Goal: Task Accomplishment & Management: Manage account settings

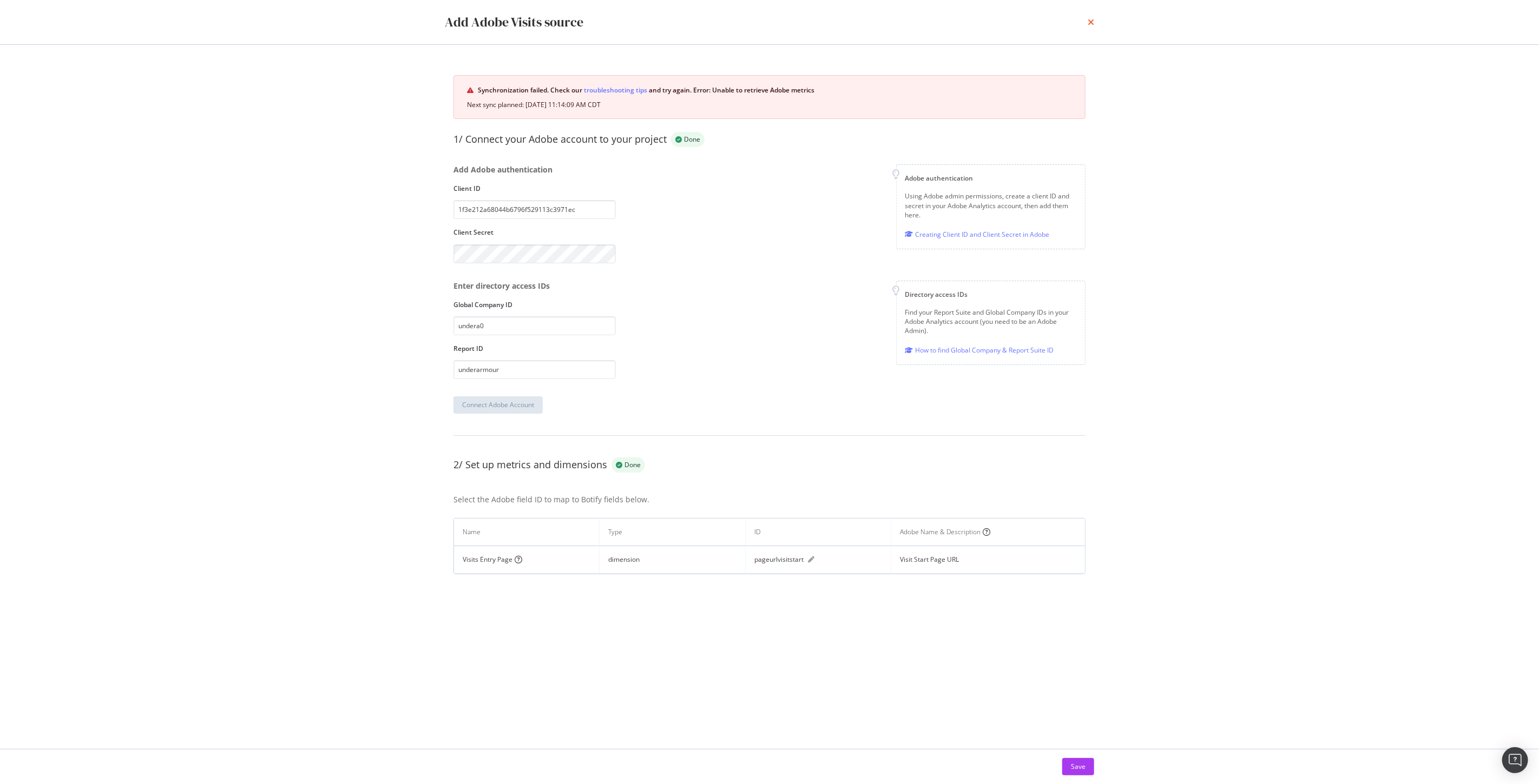
click at [1091, 23] on icon "times" at bounding box center [1092, 22] width 7 height 9
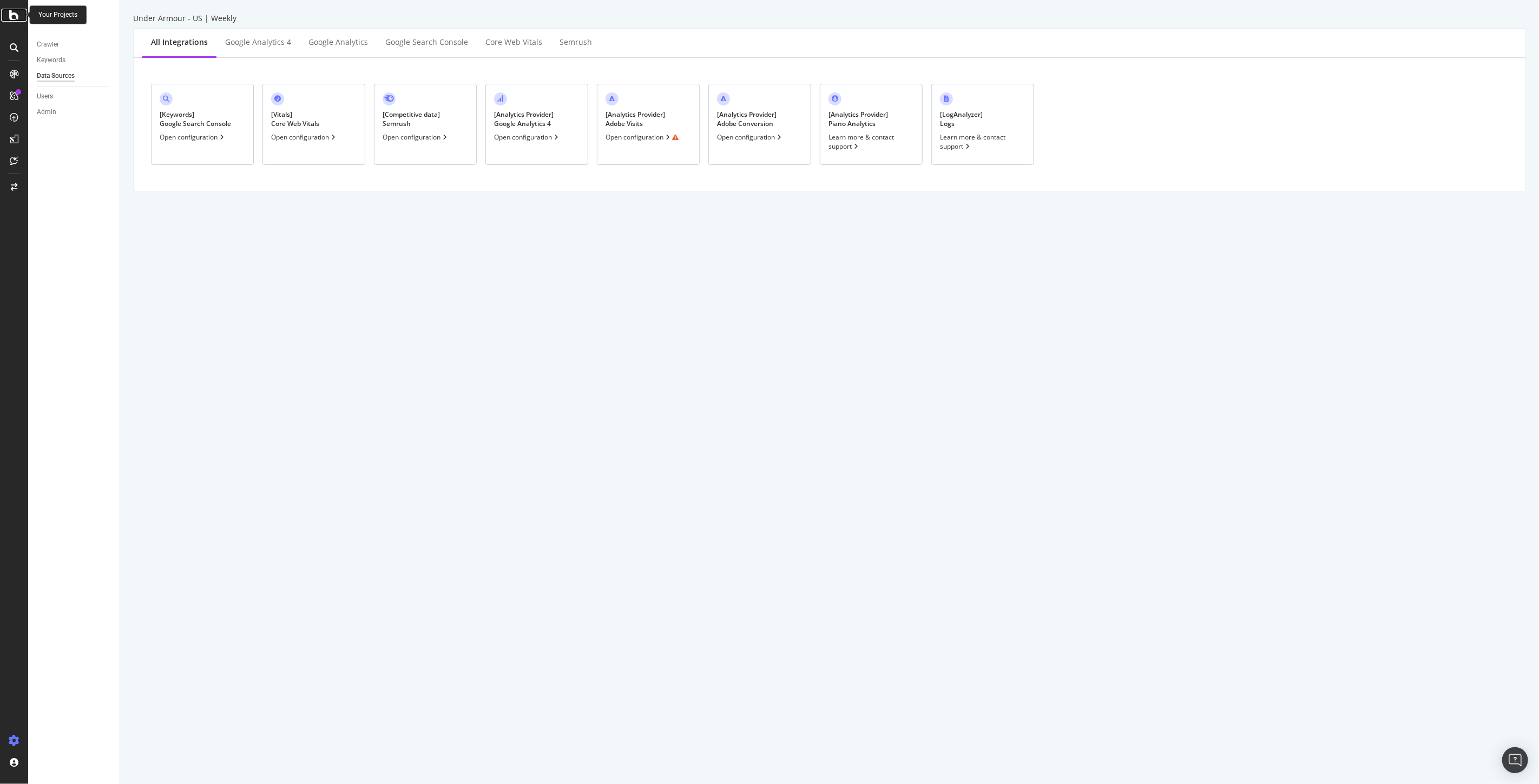
click at [14, 14] on icon at bounding box center [14, 15] width 9 height 13
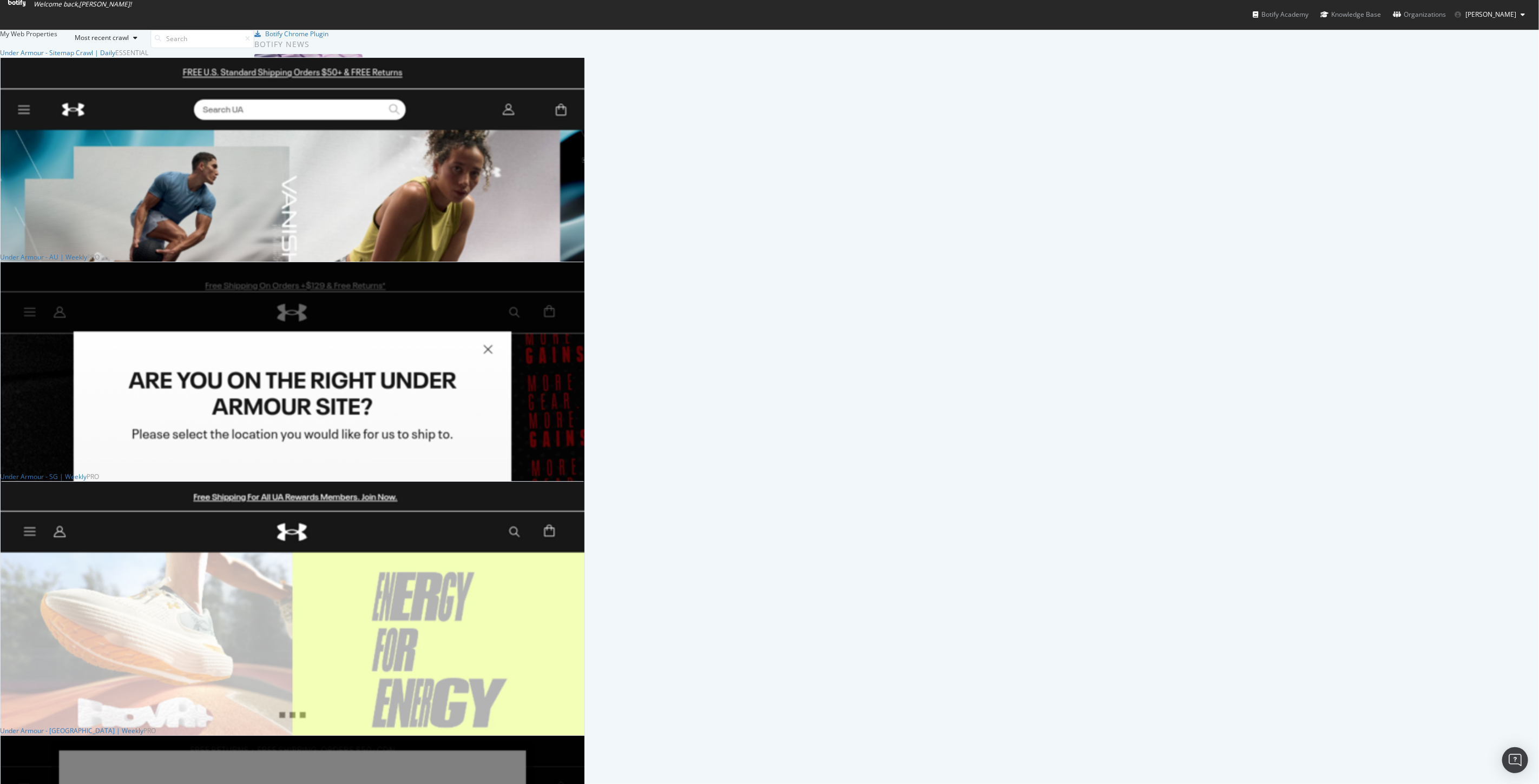
scroll to position [541, 0]
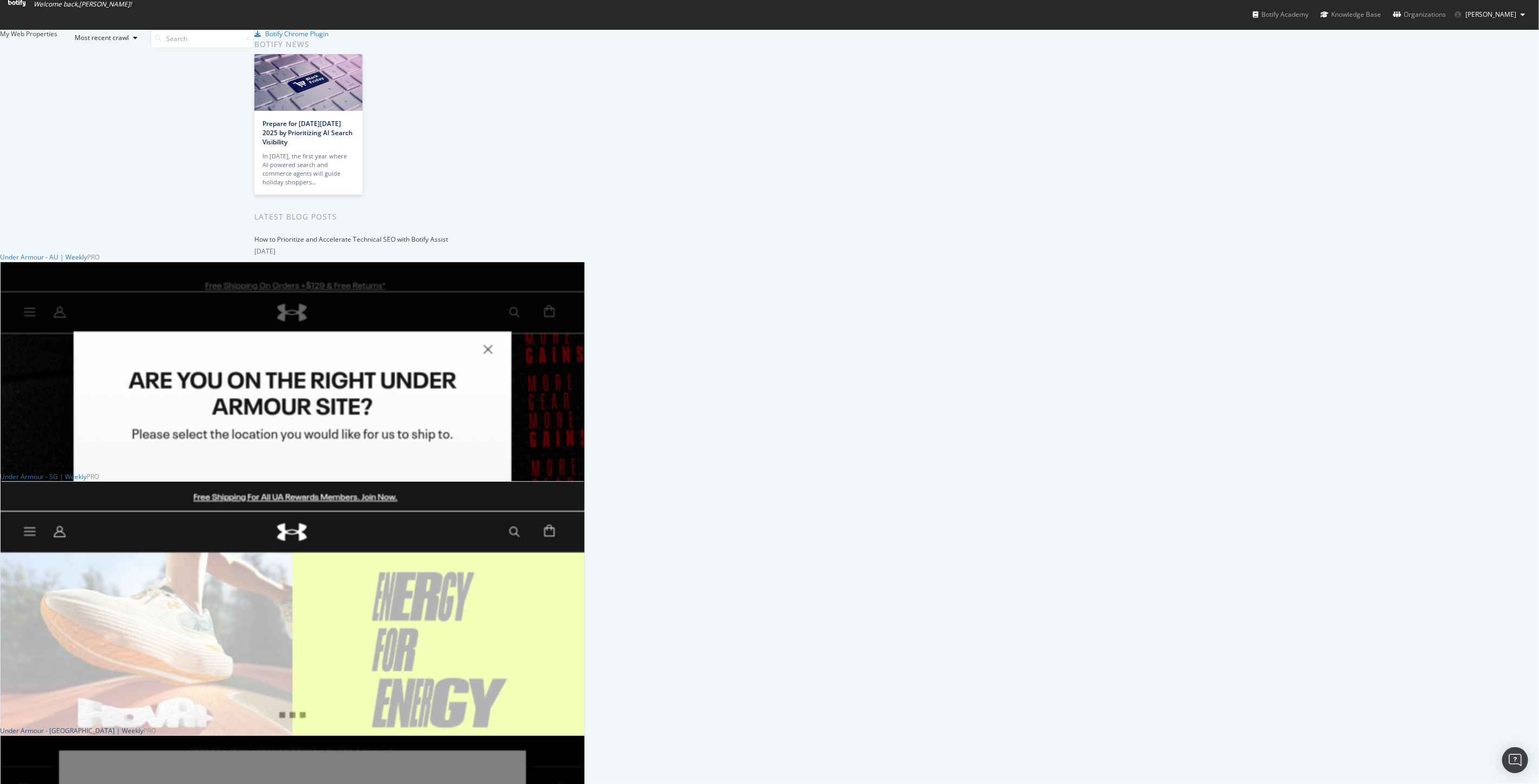
click at [143, 727] on div "Under Armour - [GEOGRAPHIC_DATA] | Weekly" at bounding box center [72, 731] width 143 height 9
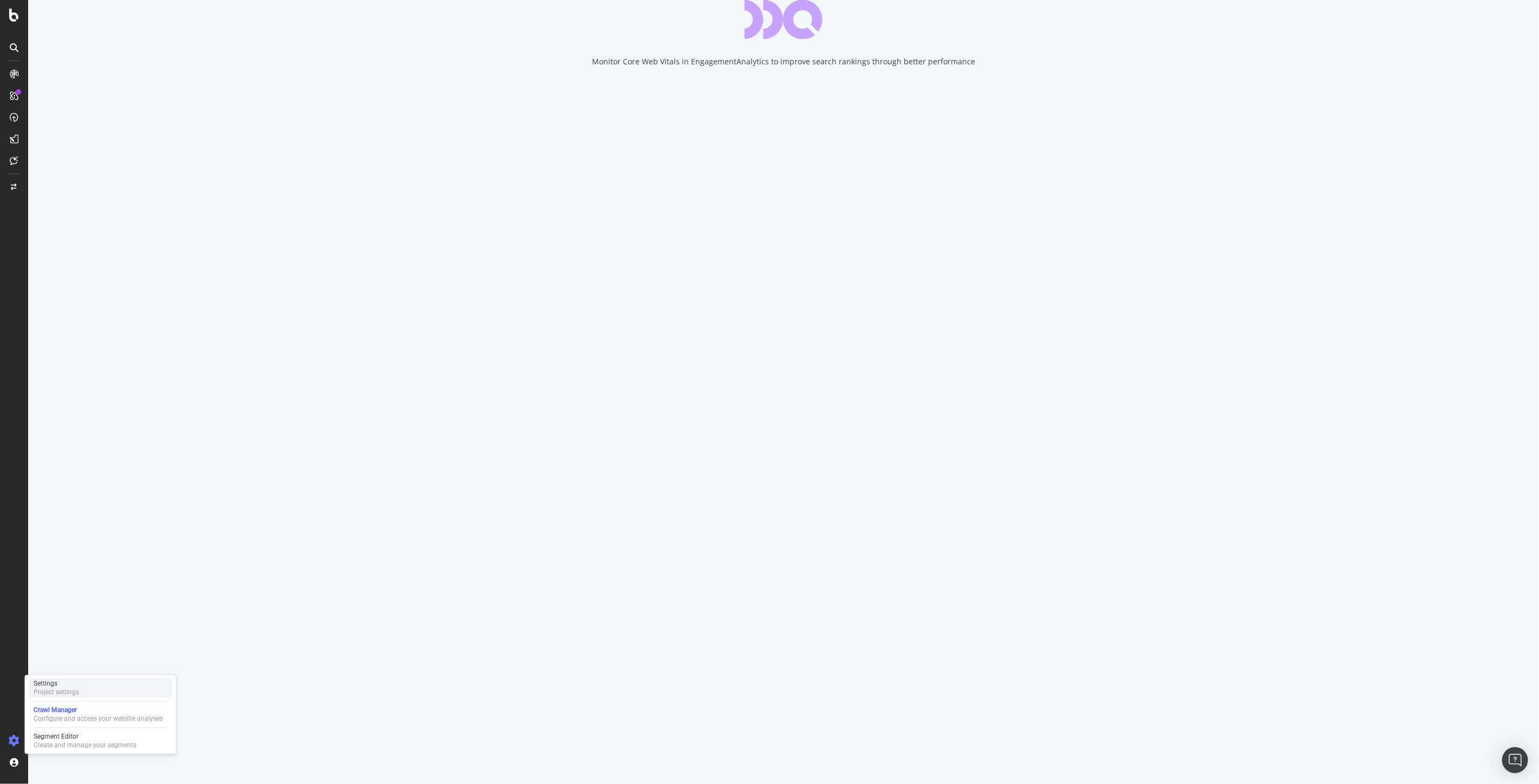
click at [60, 685] on div "Settings" at bounding box center [55, 683] width 45 height 9
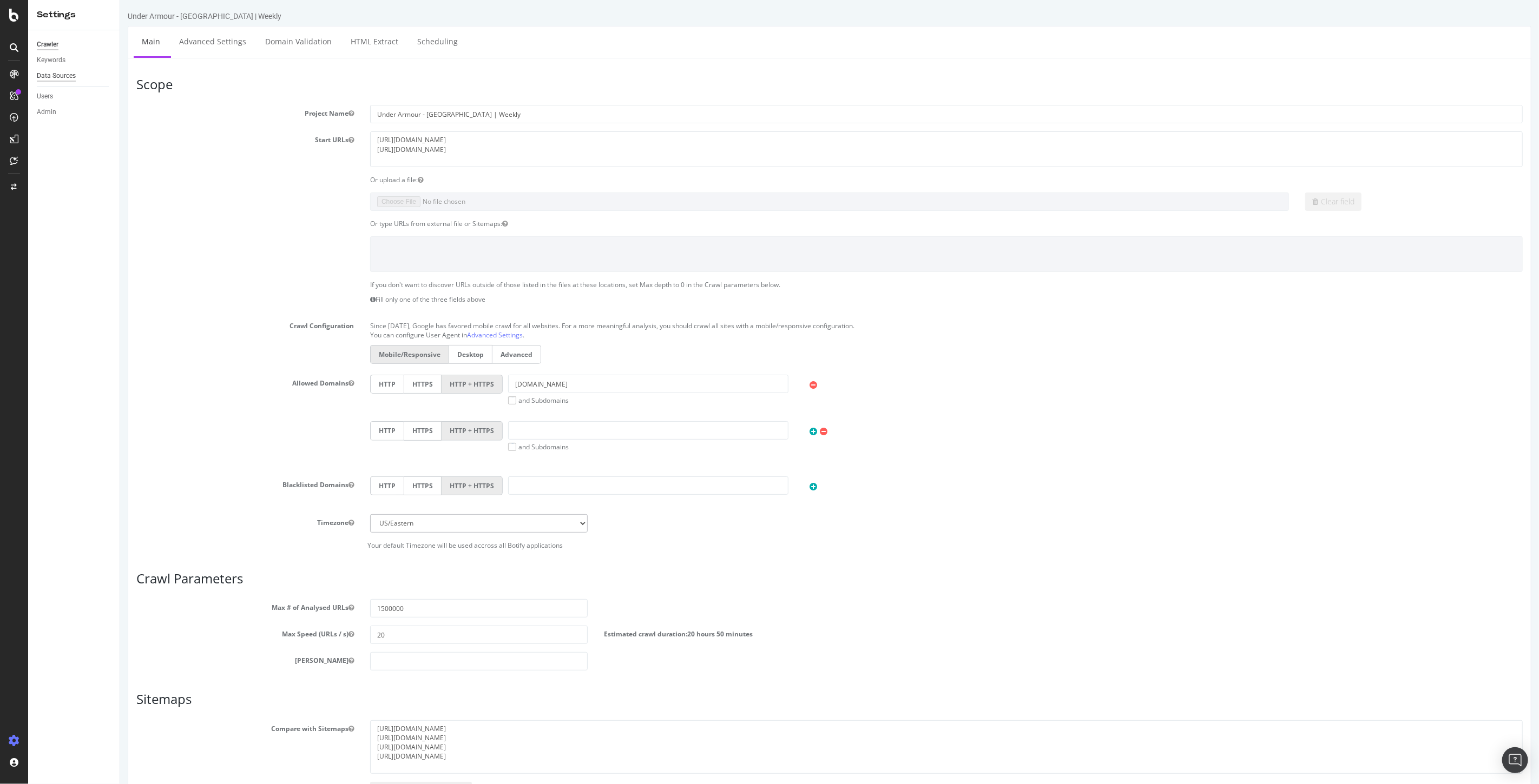
click at [64, 75] on div "Data Sources" at bounding box center [56, 75] width 39 height 11
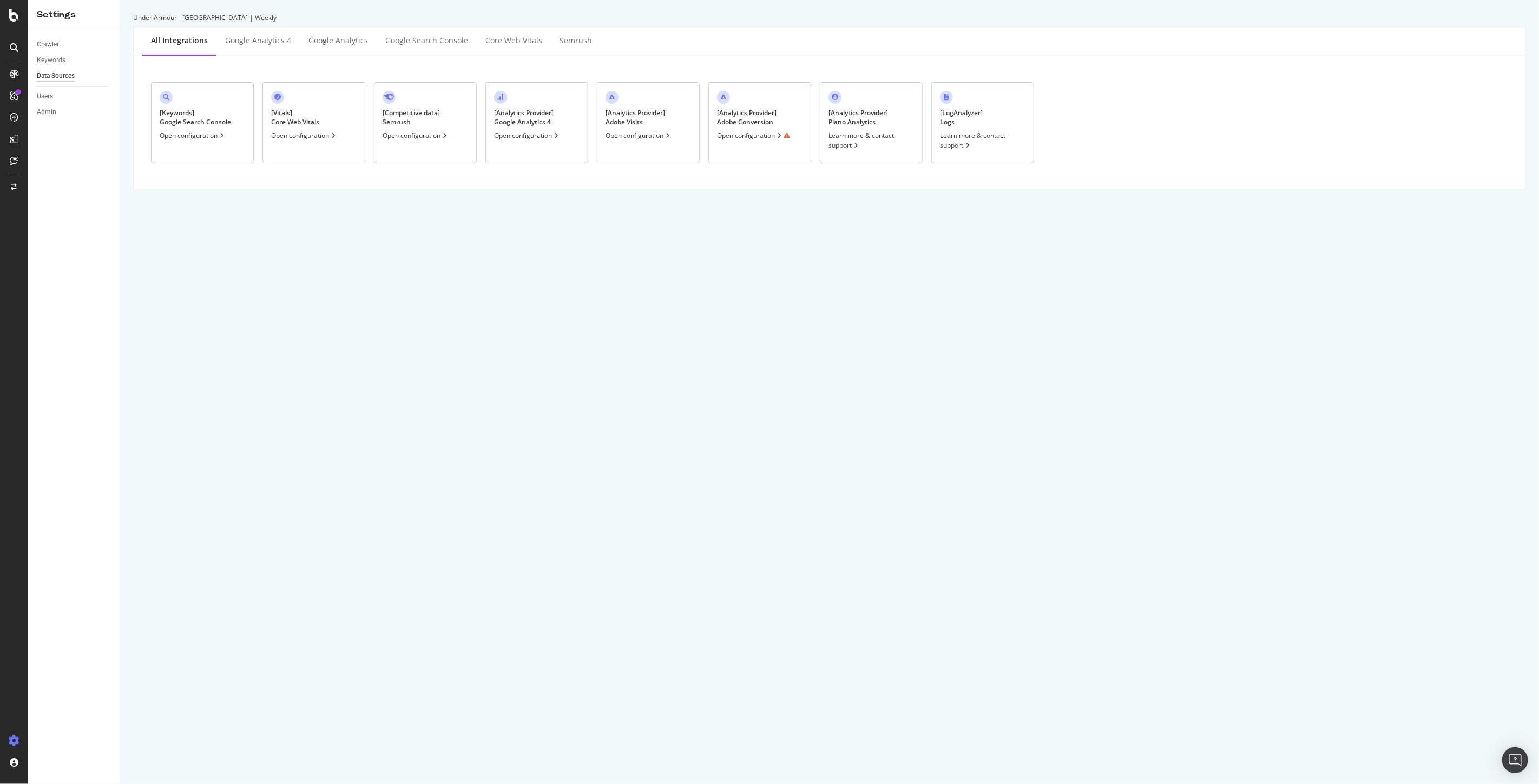
click at [749, 138] on div "Open configuration" at bounding box center [754, 135] width 73 height 9
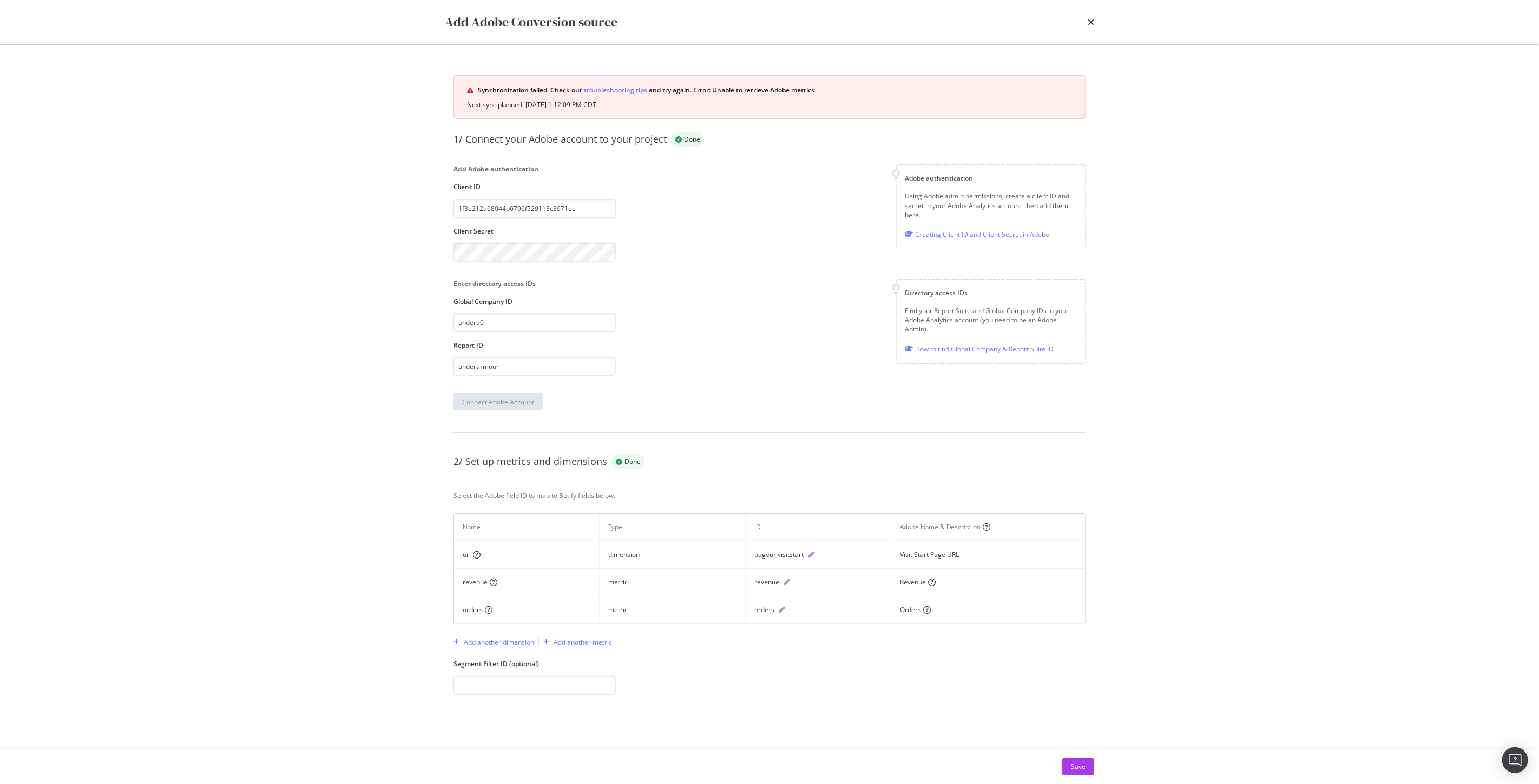
click at [813, 553] on icon "pen" at bounding box center [812, 555] width 7 height 7
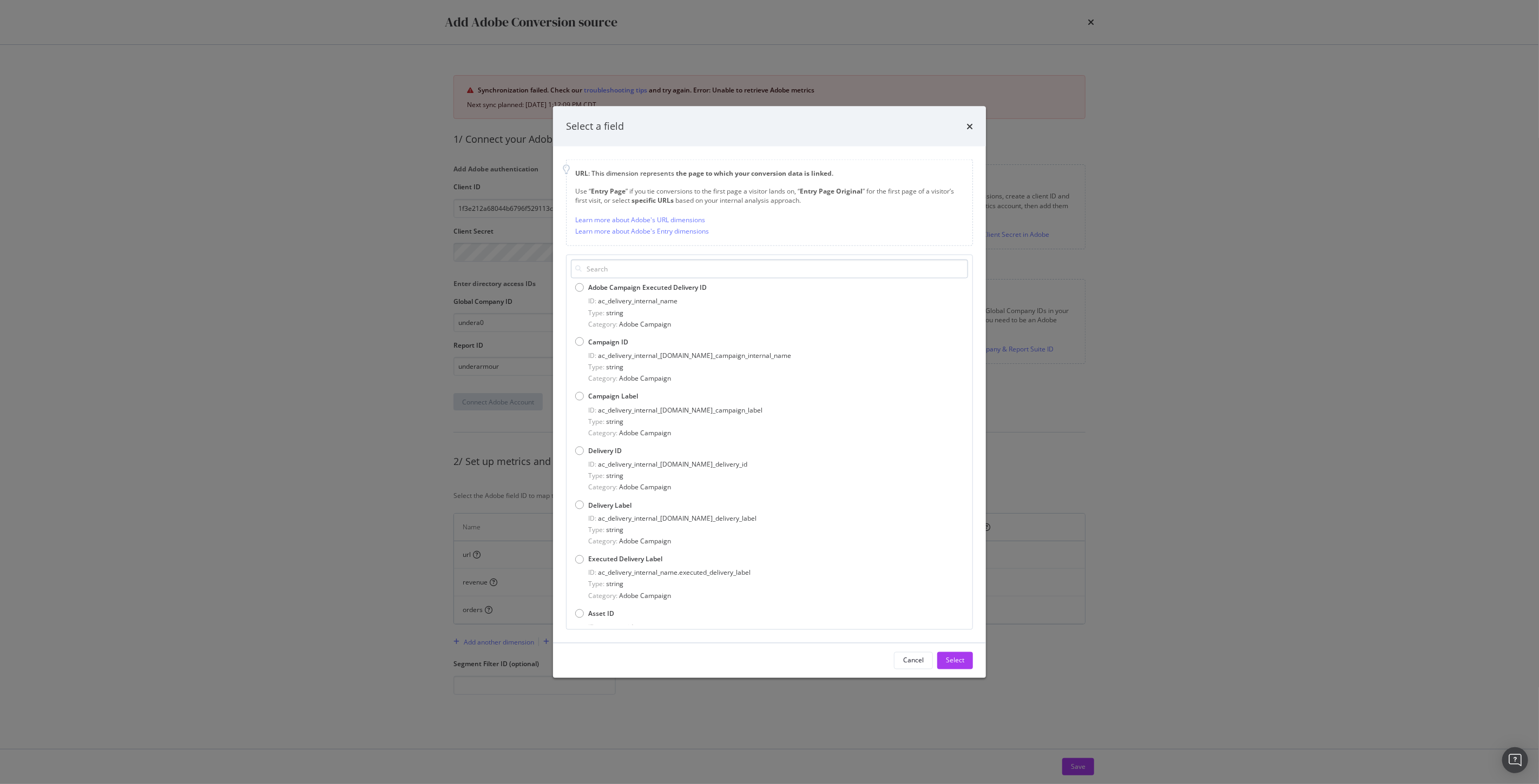
click at [615, 272] on input "modal" at bounding box center [769, 269] width 397 height 19
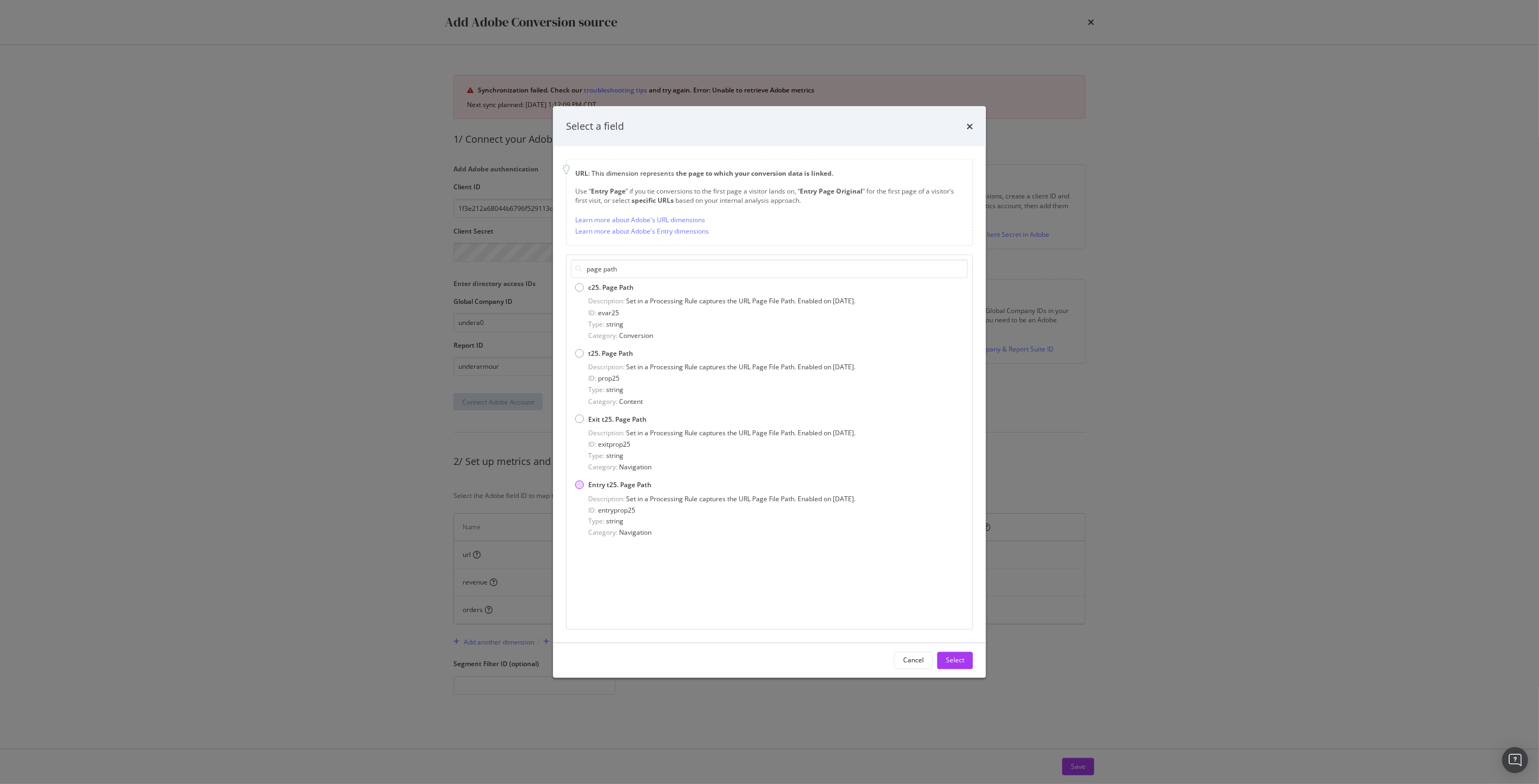
type input "page path"
click at [580, 485] on div "Entry t25. Page Path" at bounding box center [580, 485] width 9 height 9
click at [954, 663] on div "Select" at bounding box center [955, 660] width 19 height 9
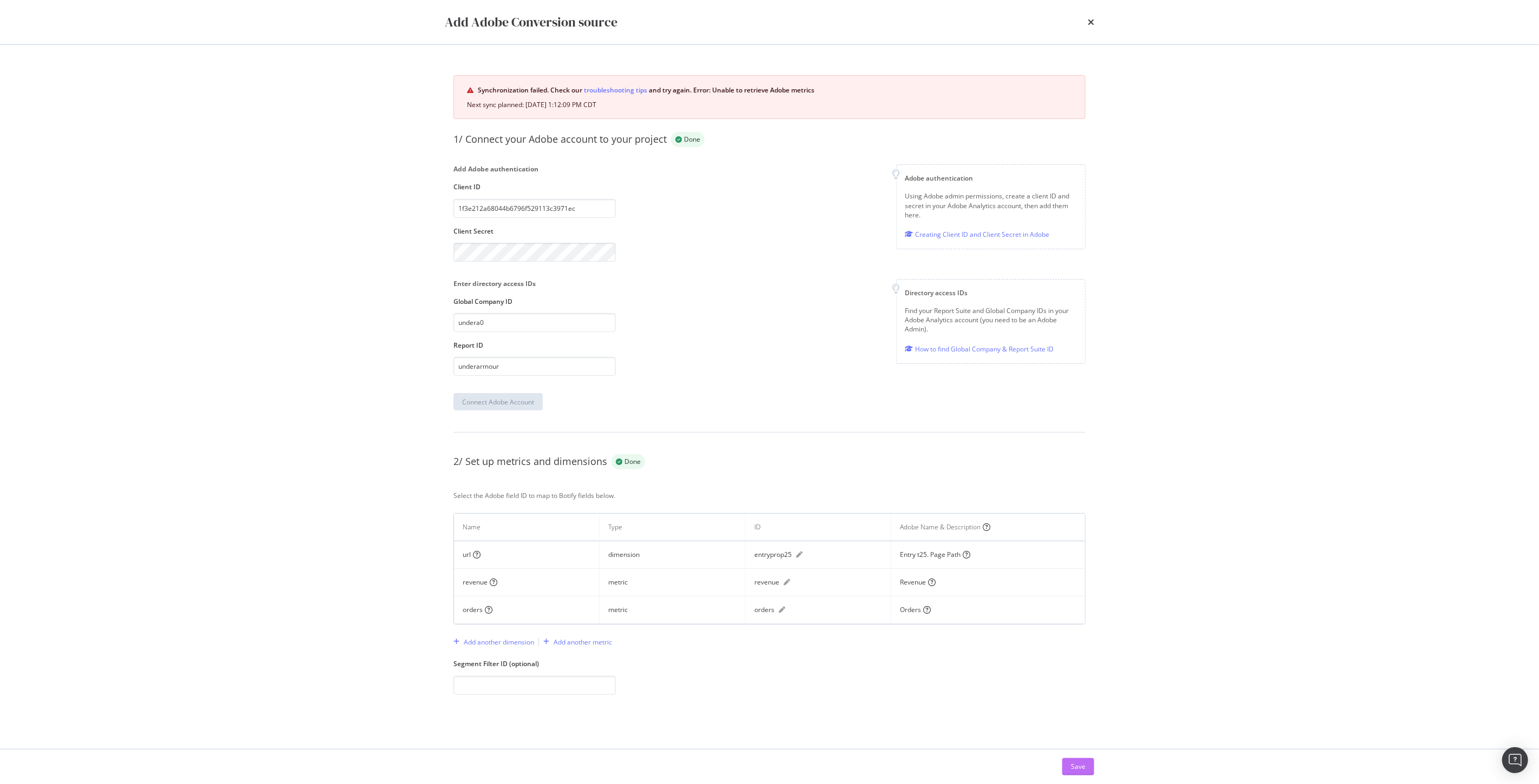
click at [1068, 767] on button "Save" at bounding box center [1078, 767] width 32 height 17
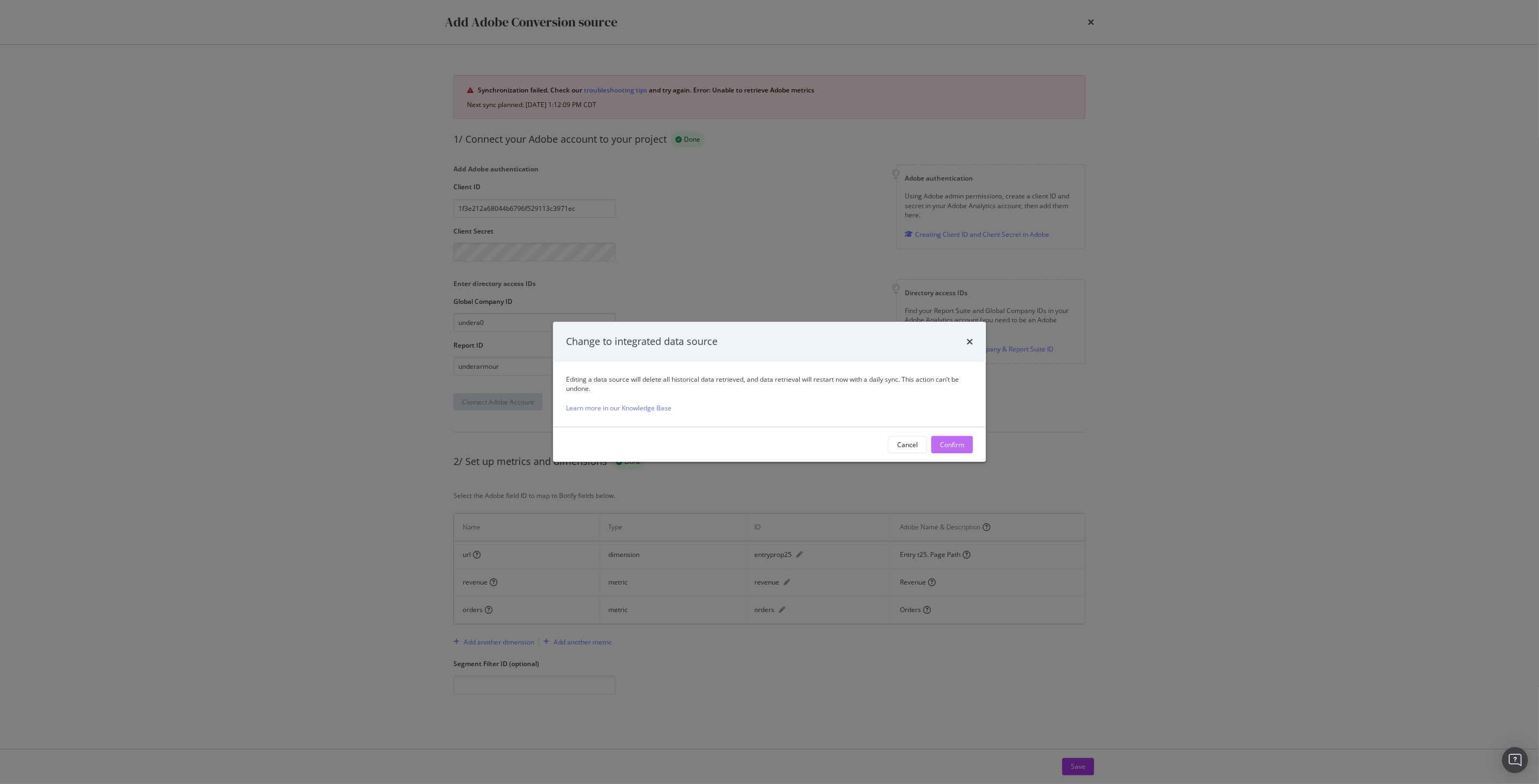
click at [952, 450] on div "Confirm" at bounding box center [952, 444] width 25 height 16
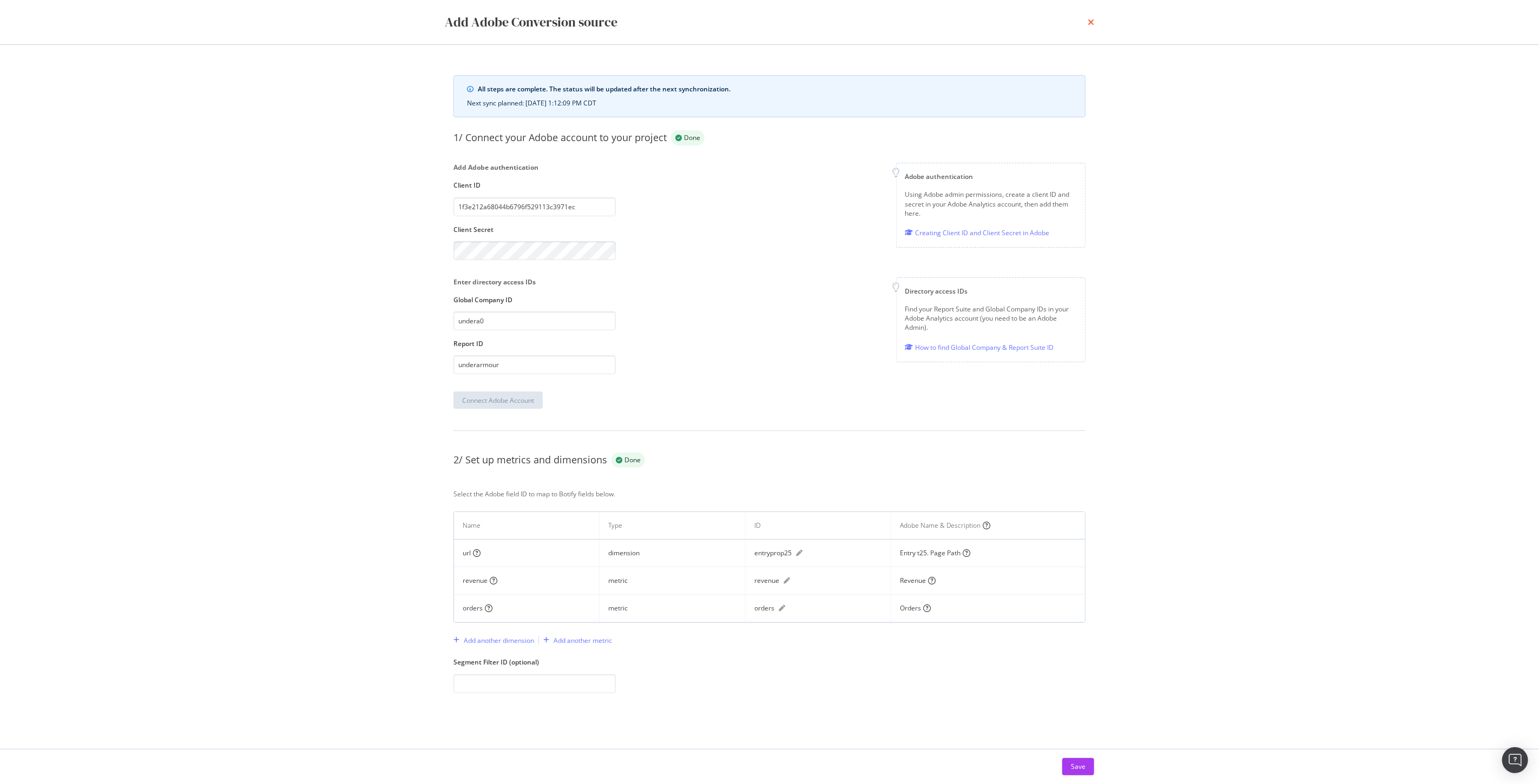
click at [1089, 25] on icon "times" at bounding box center [1092, 22] width 7 height 9
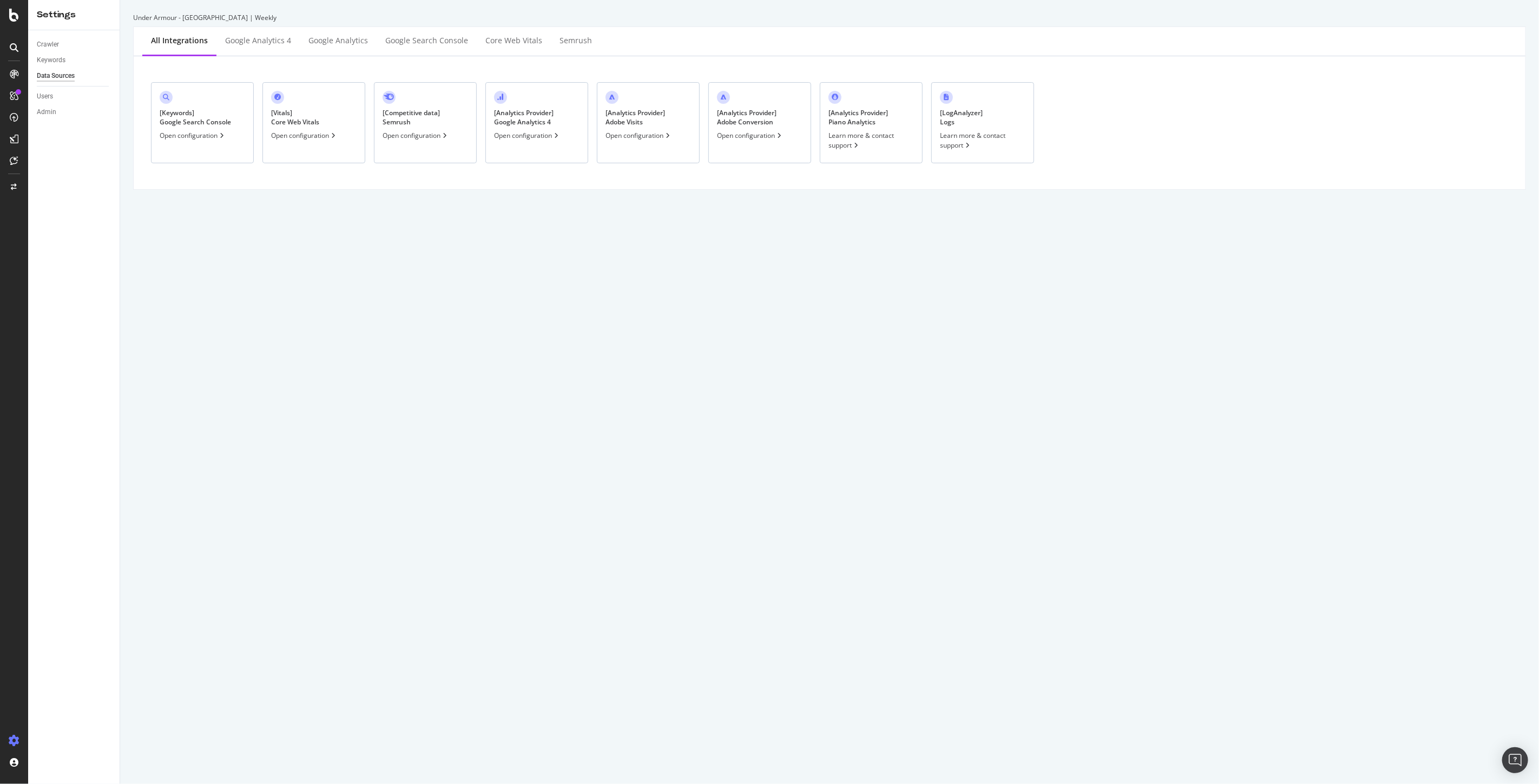
click at [636, 136] on div "Open configuration" at bounding box center [639, 135] width 67 height 9
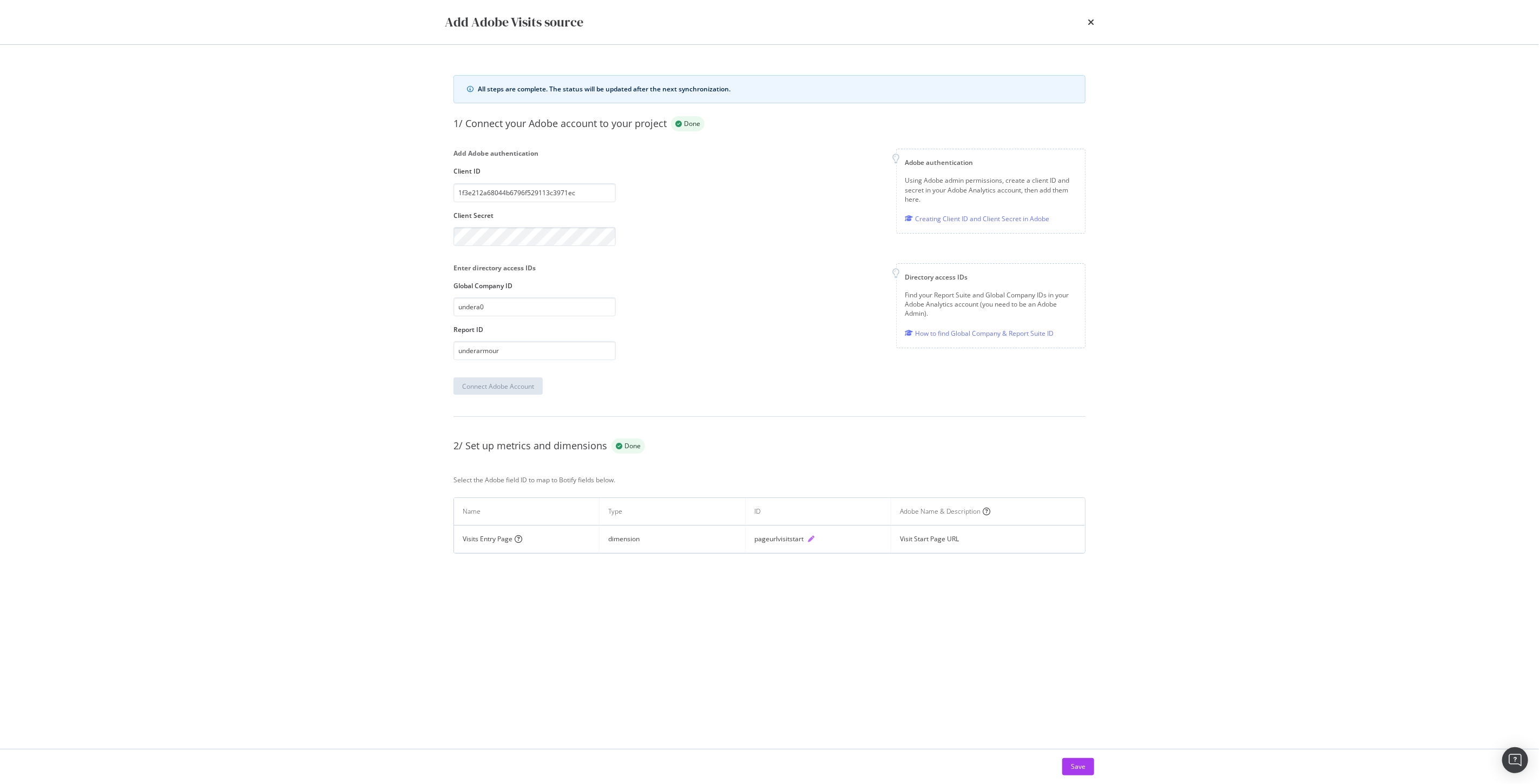
click at [814, 539] on icon "pen" at bounding box center [812, 539] width 7 height 7
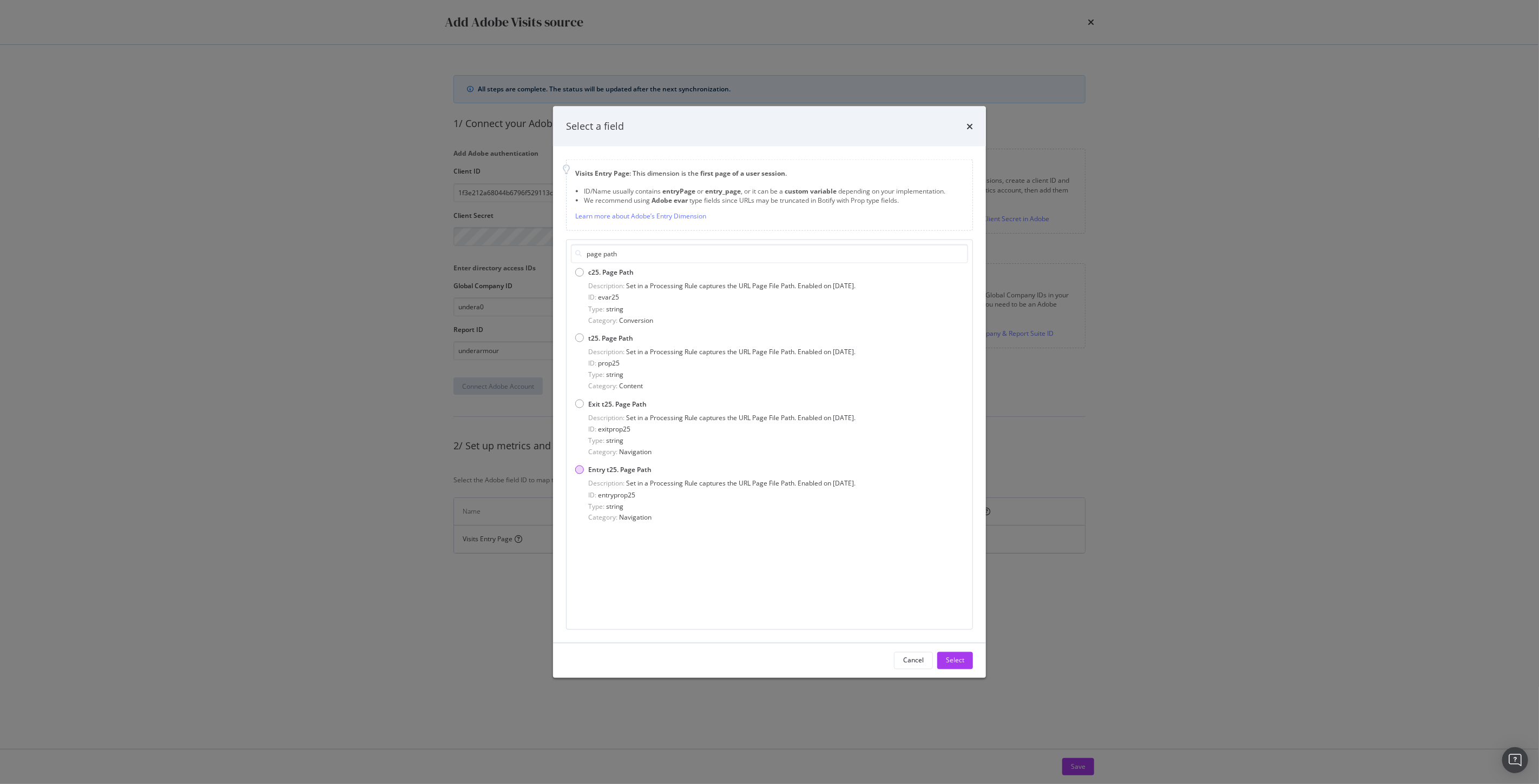
type input "page path"
click at [618, 479] on span "Description:" at bounding box center [606, 483] width 36 height 9
click at [955, 659] on div "Select" at bounding box center [955, 660] width 19 height 9
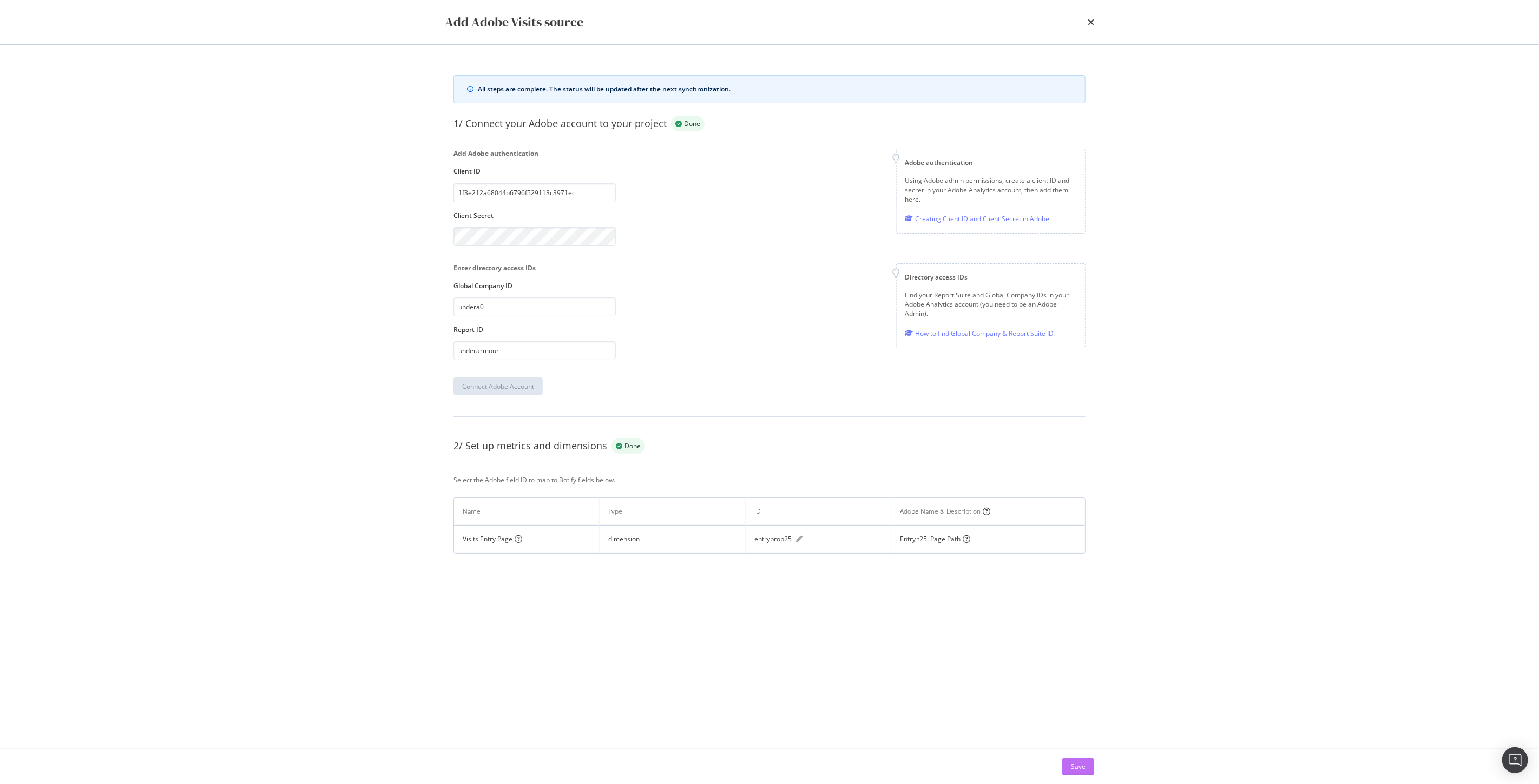
click at [1072, 764] on div "Save" at bounding box center [1078, 766] width 15 height 9
click at [1092, 23] on icon "times" at bounding box center [1092, 22] width 7 height 9
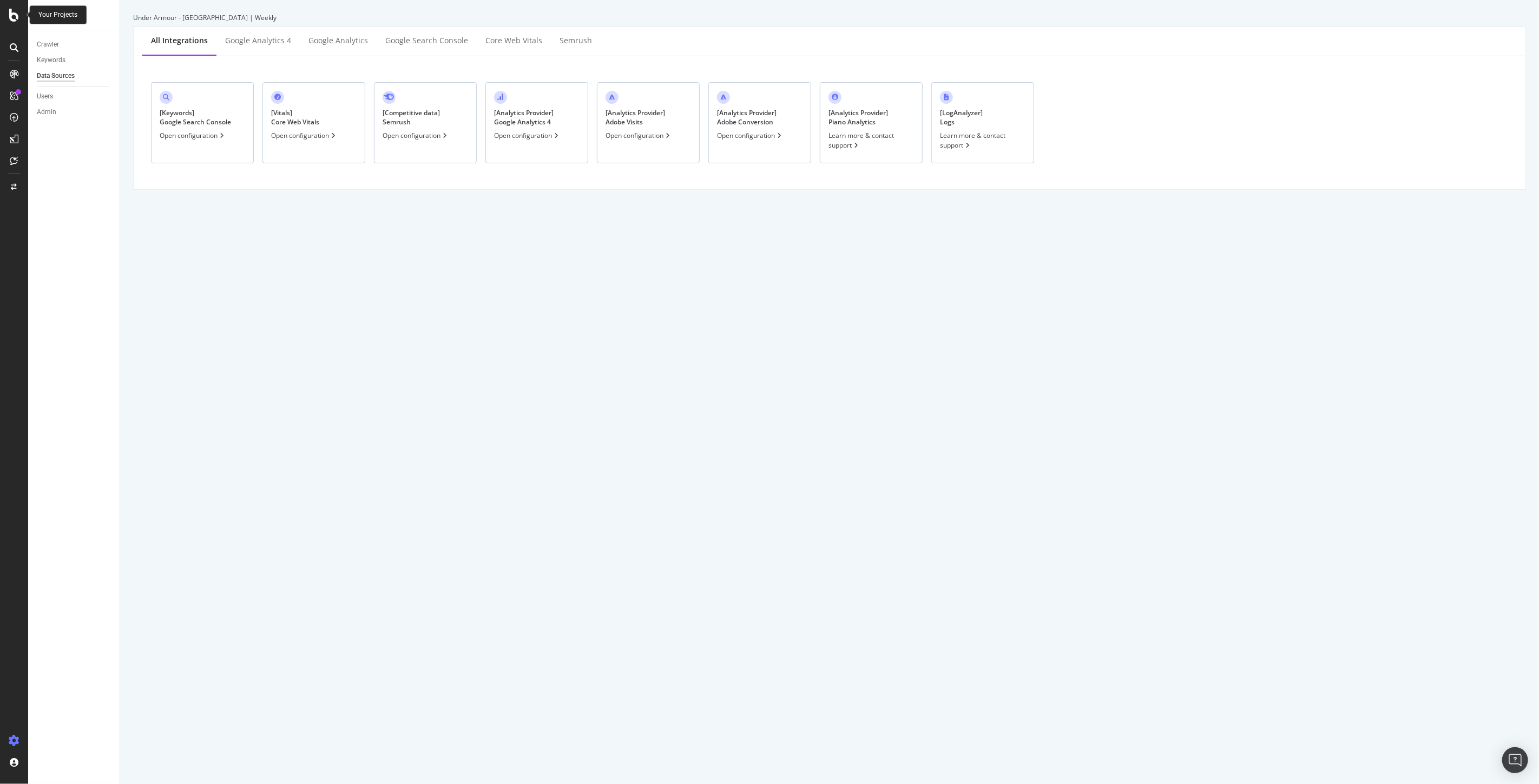
click at [20, 14] on div at bounding box center [14, 15] width 26 height 13
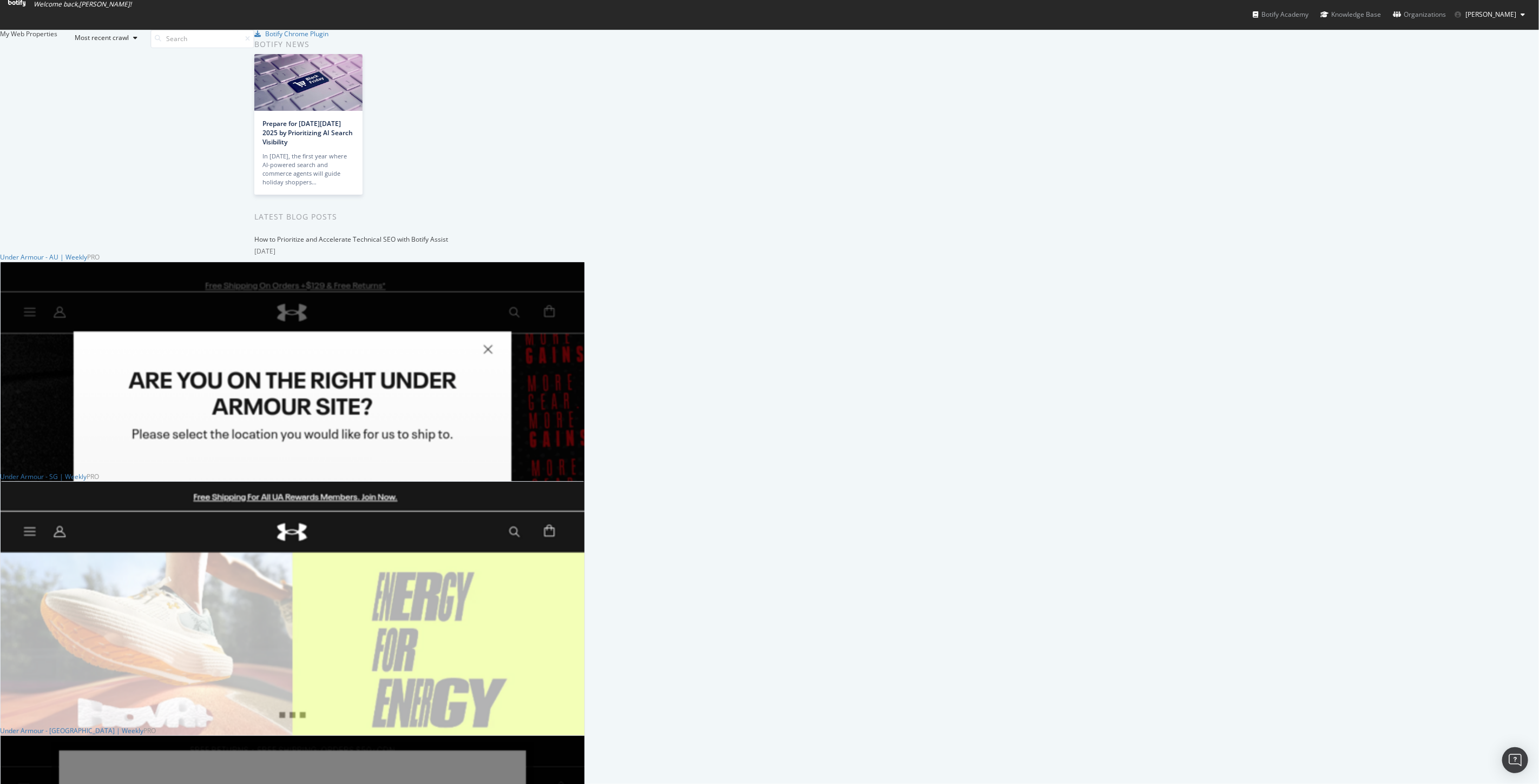
scroll to position [721, 0]
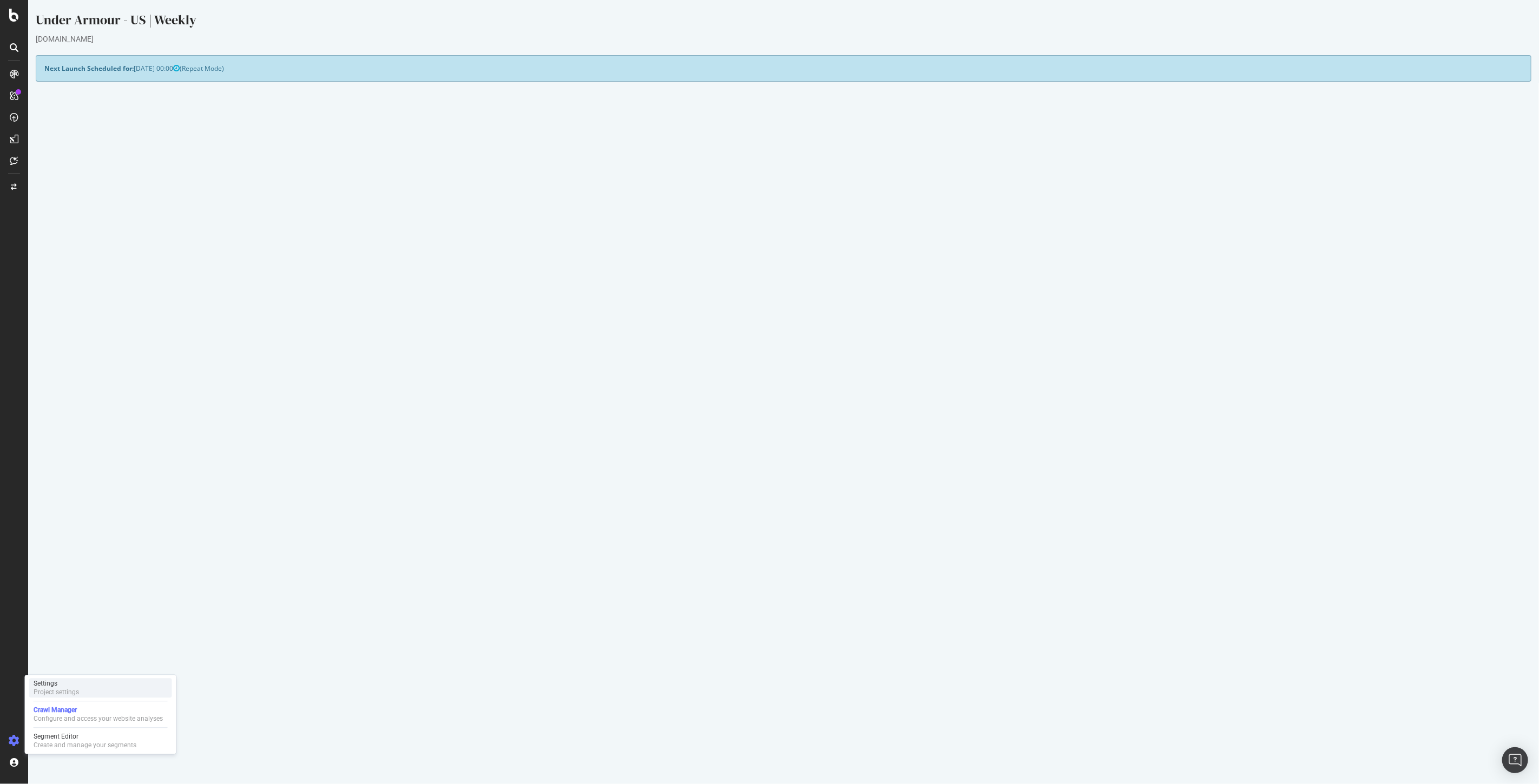
click at [78, 694] on div "Project settings" at bounding box center [55, 693] width 45 height 9
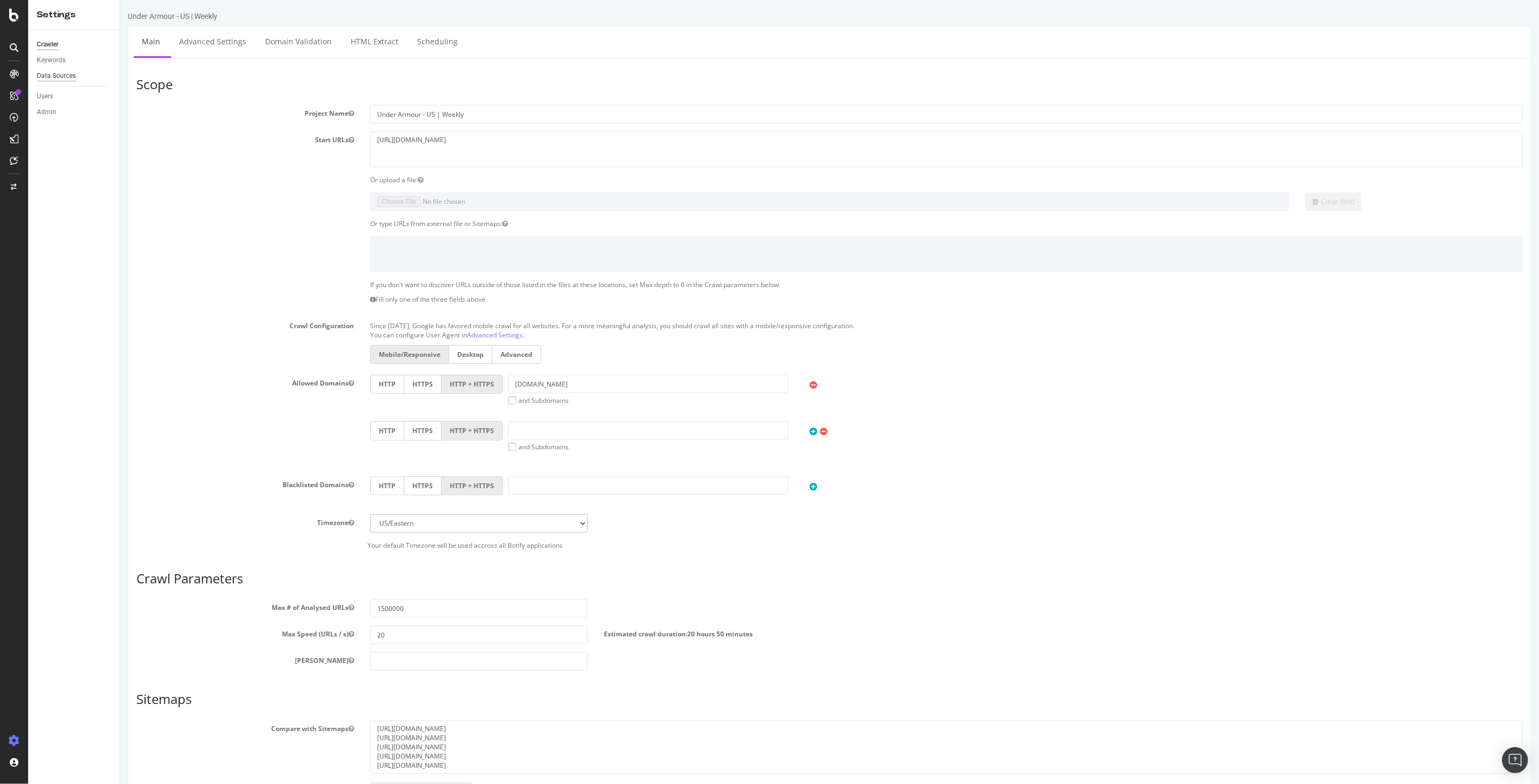
click at [60, 79] on div "Data Sources" at bounding box center [56, 75] width 39 height 11
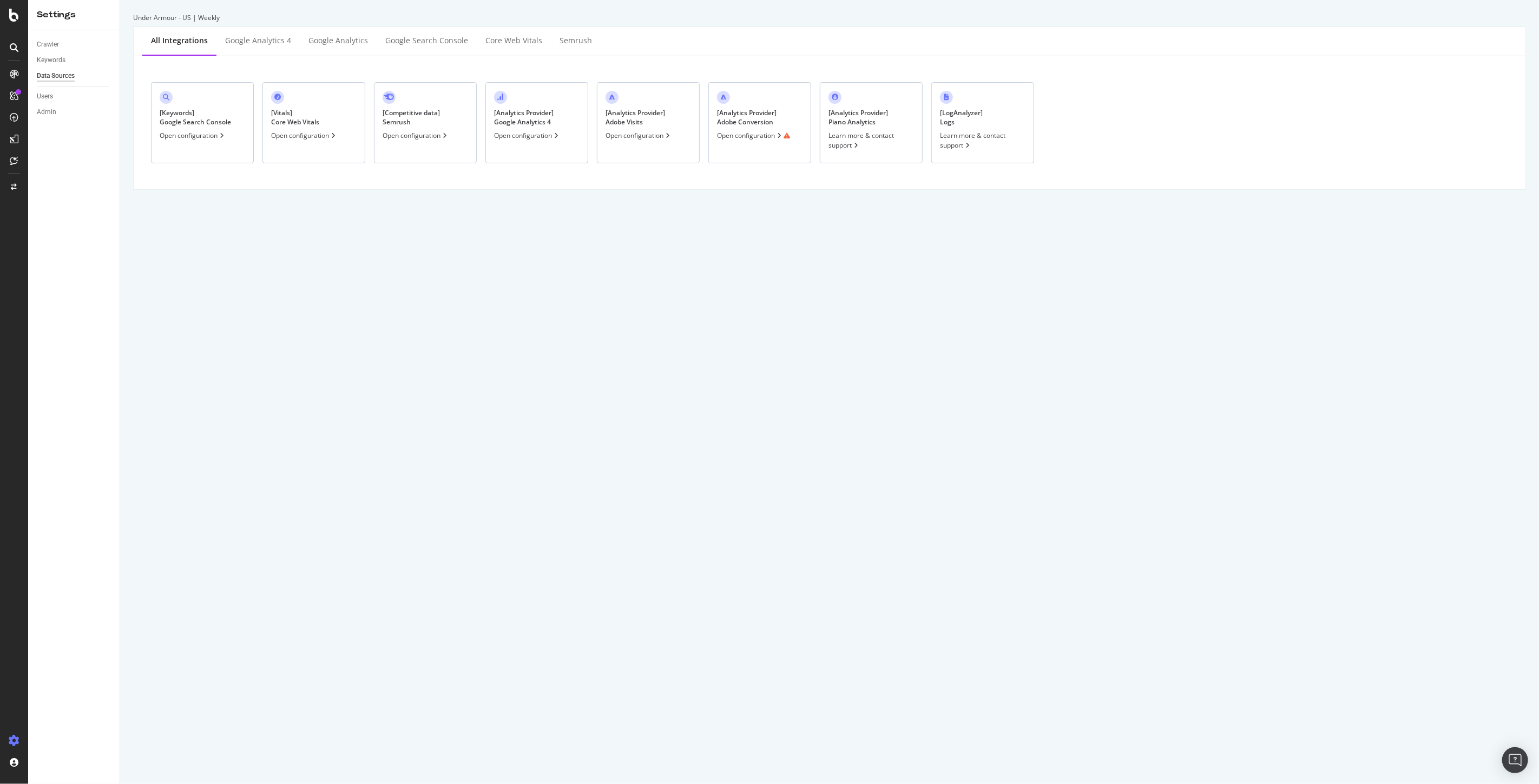
click at [752, 137] on div "Open configuration" at bounding box center [754, 135] width 73 height 9
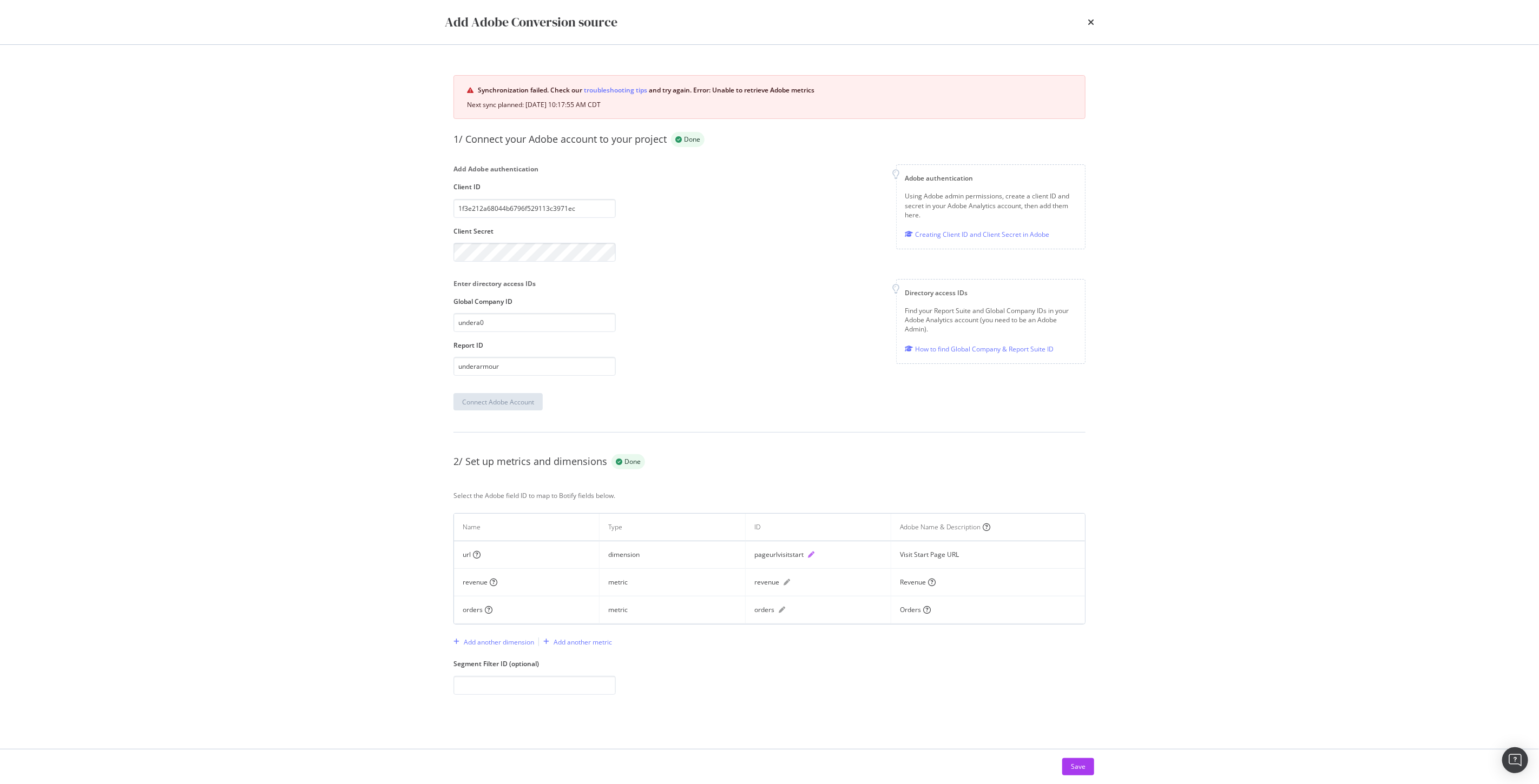
click at [813, 556] on icon "pen" at bounding box center [812, 555] width 7 height 7
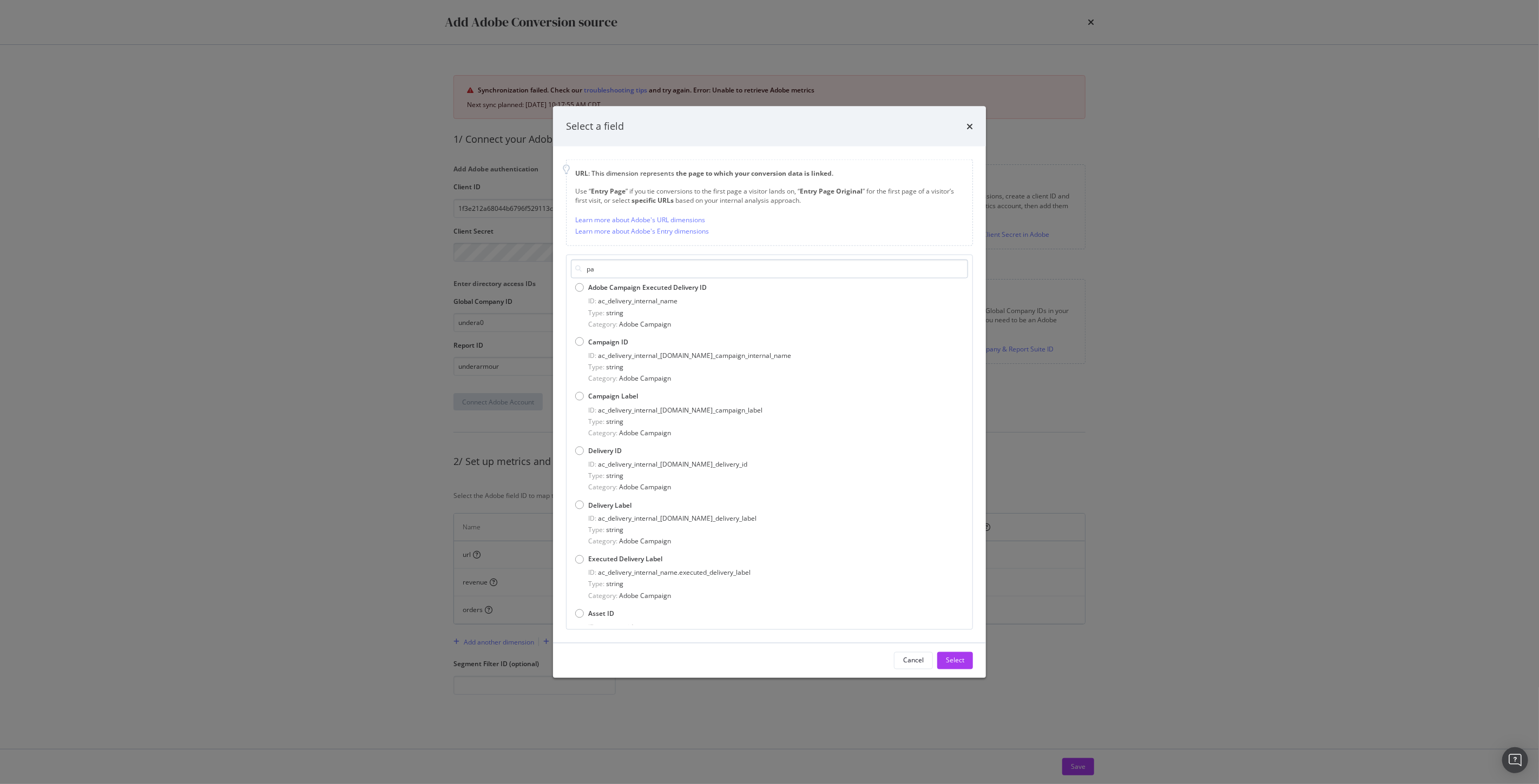
type input "p"
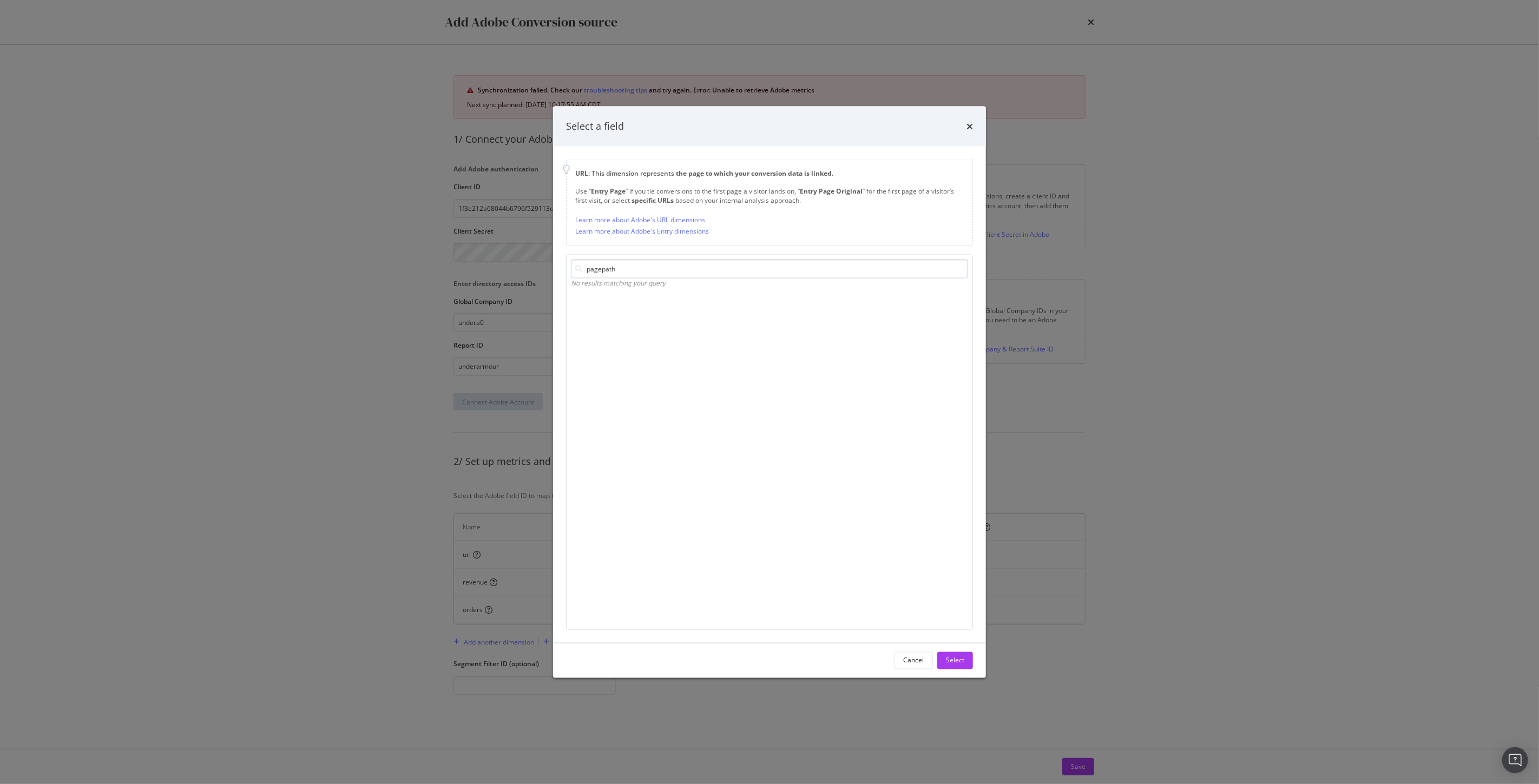
click at [603, 274] on input "pagepath" at bounding box center [769, 269] width 397 height 19
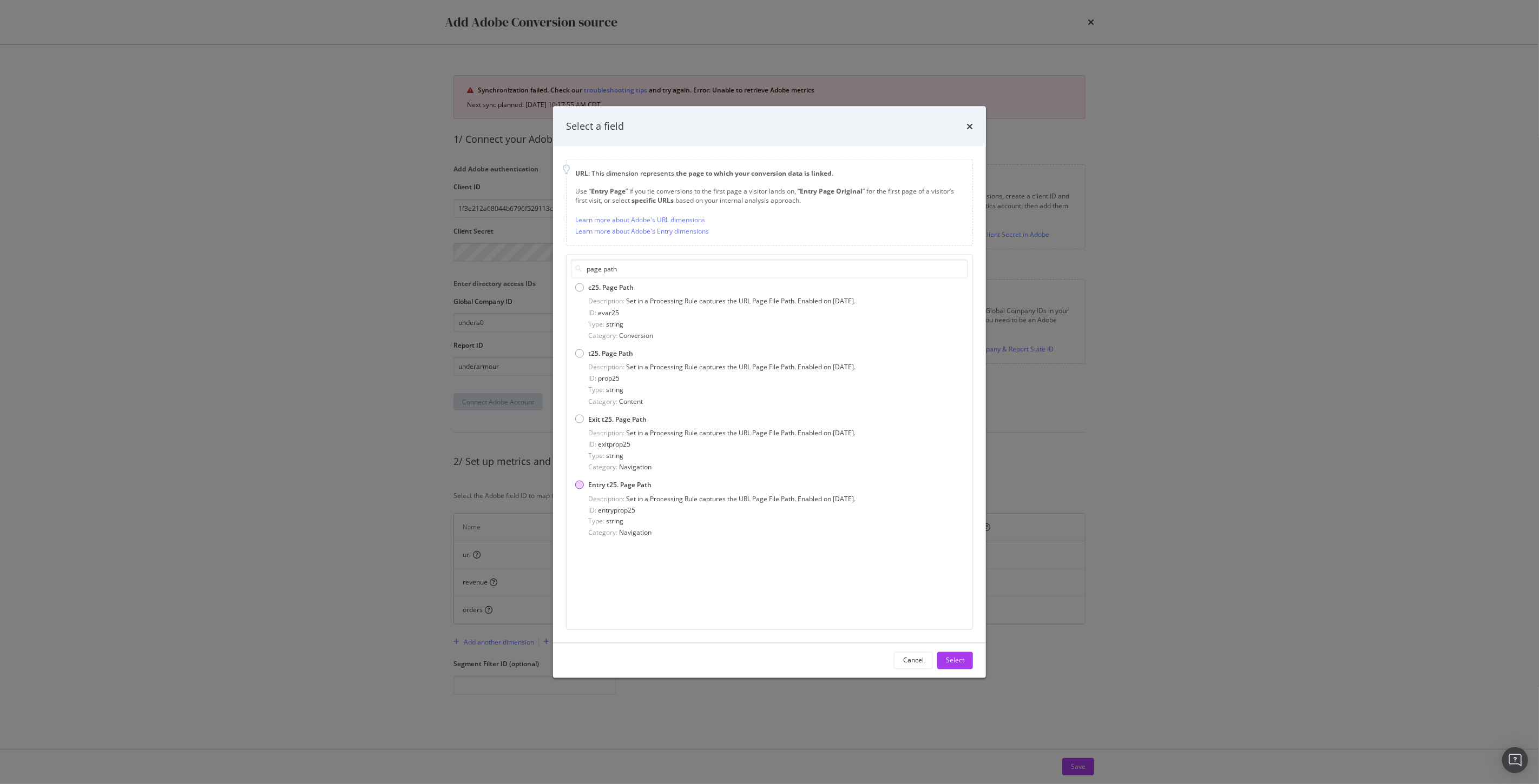
type input "page path"
click at [588, 488] on span "Entry t25. Page Path" at bounding box center [620, 485] width 63 height 9
click at [957, 662] on div "Select" at bounding box center [955, 660] width 19 height 9
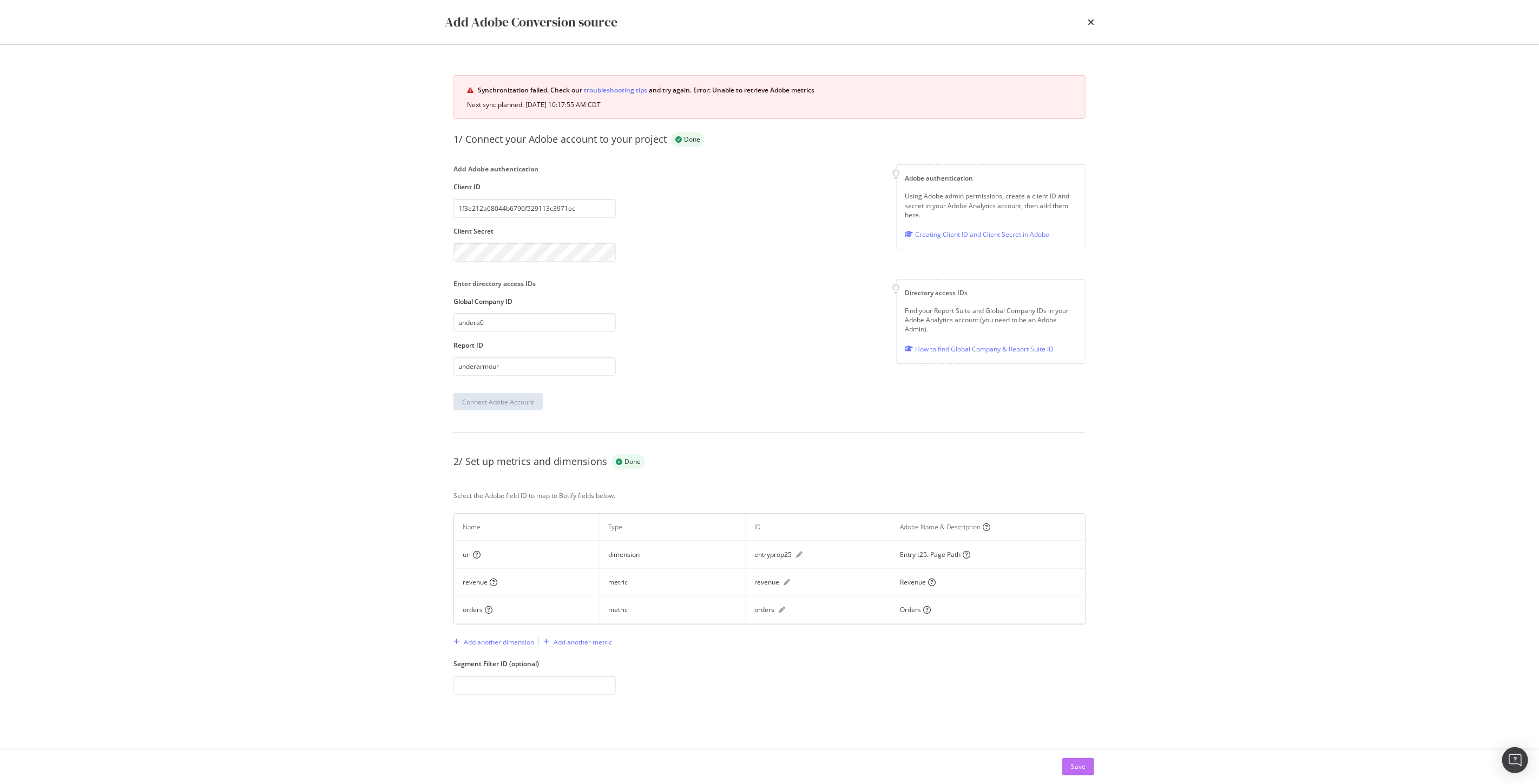
click at [1081, 767] on div "Save" at bounding box center [1078, 766] width 15 height 9
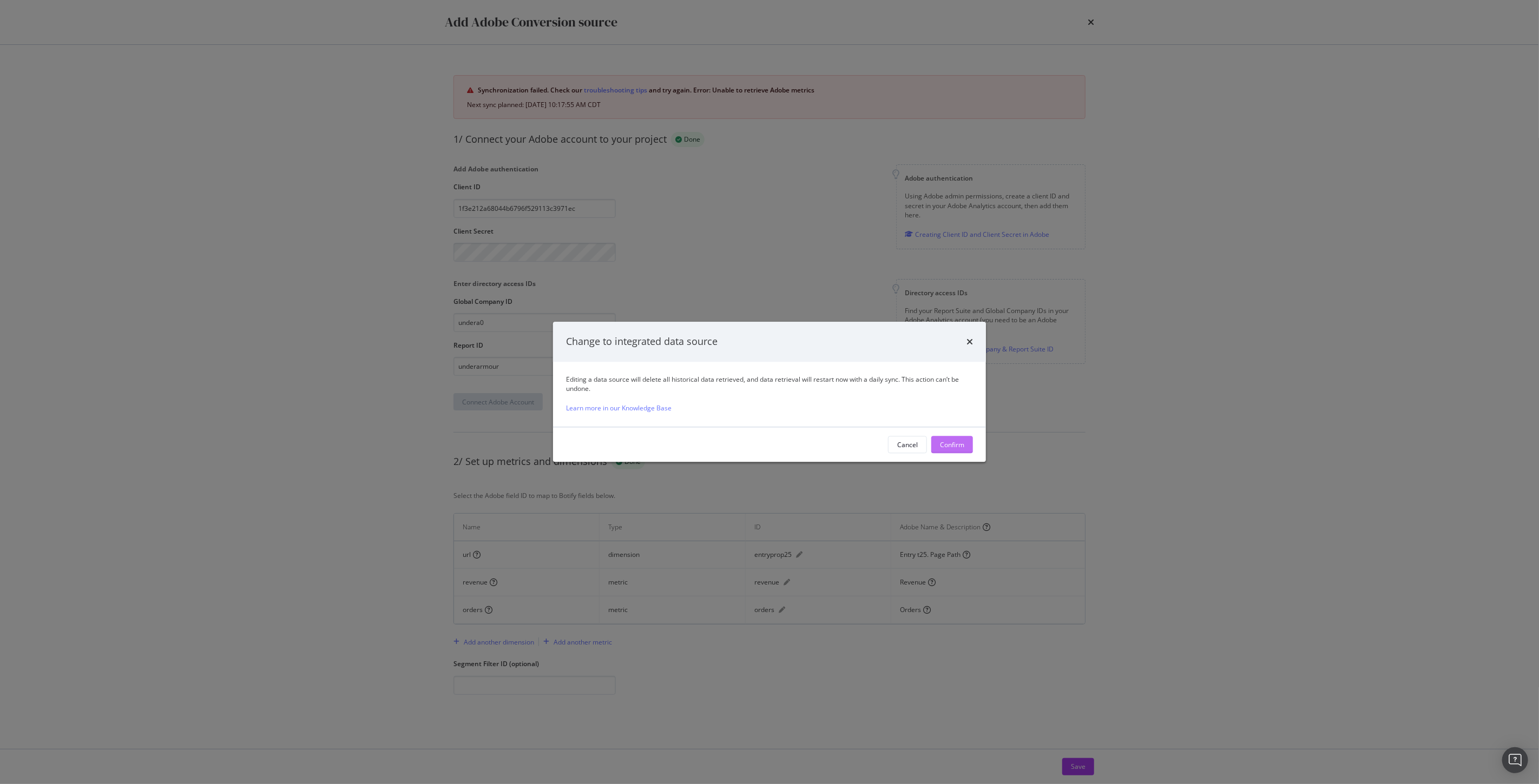
click at [955, 446] on div "Confirm" at bounding box center [952, 444] width 25 height 9
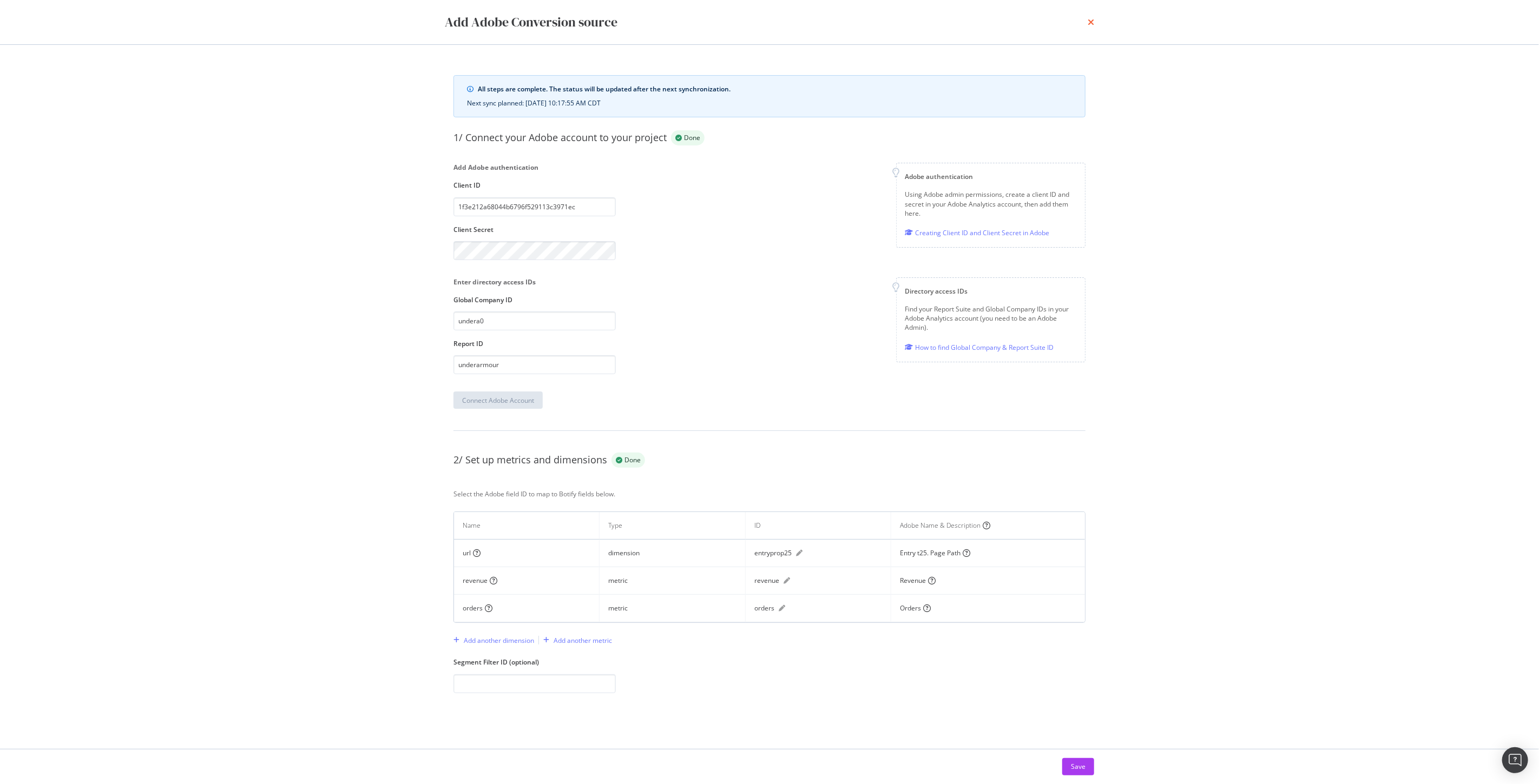
click at [1088, 23] on icon "times" at bounding box center [1092, 22] width 7 height 9
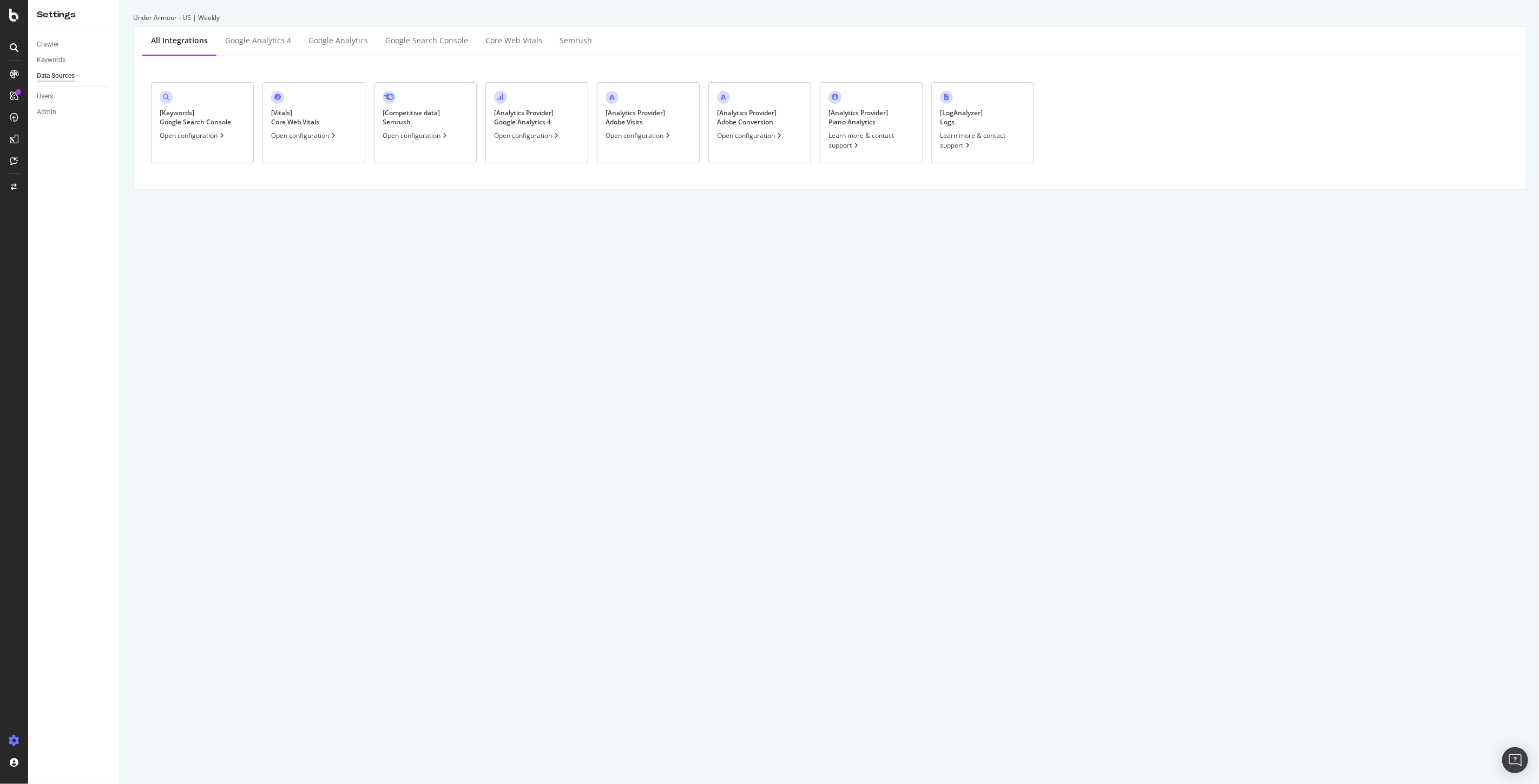
click at [635, 126] on div "[ Analytics Provider ] Adobe Visits" at bounding box center [636, 118] width 60 height 19
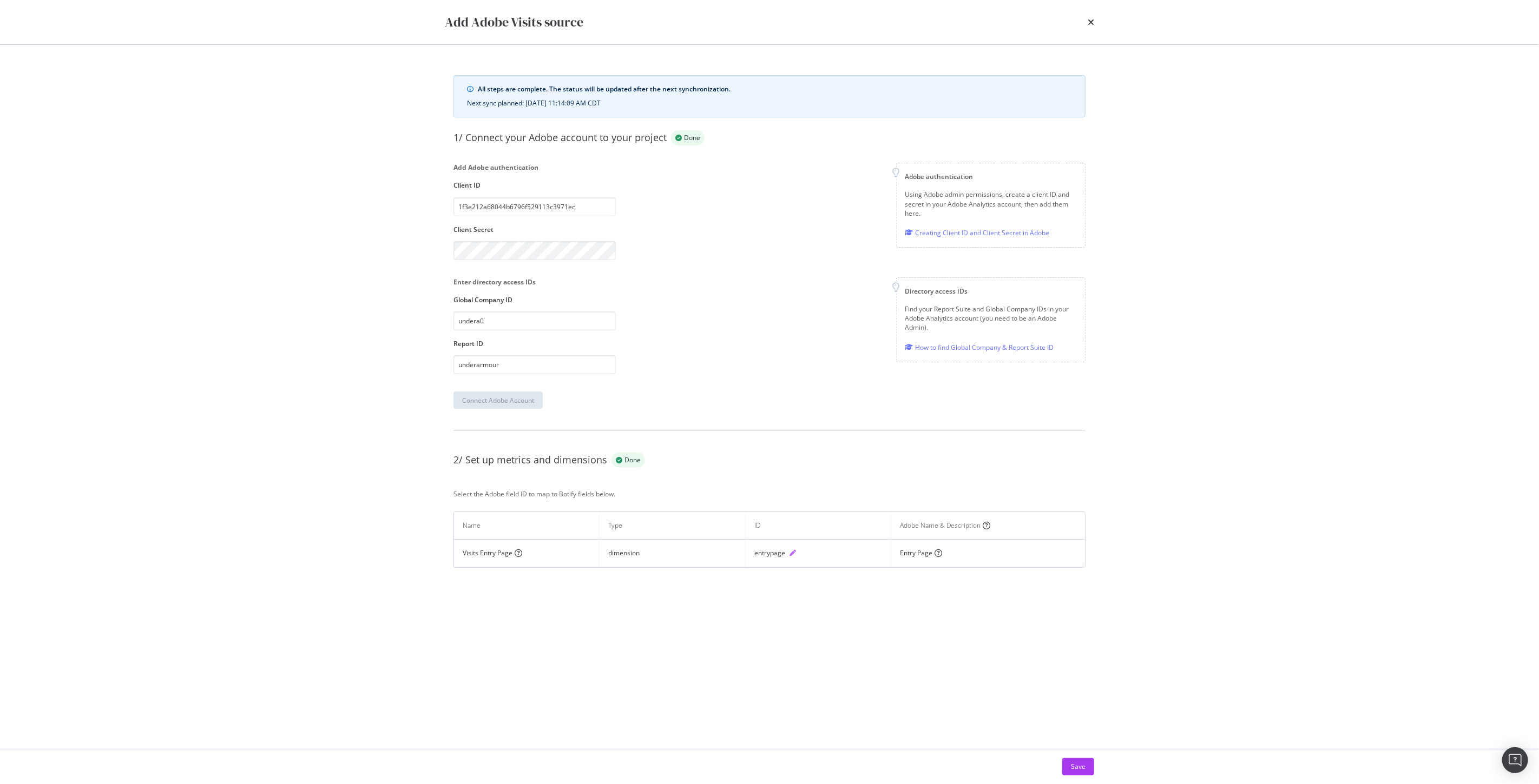
click at [793, 554] on icon "pen" at bounding box center [793, 554] width 7 height 7
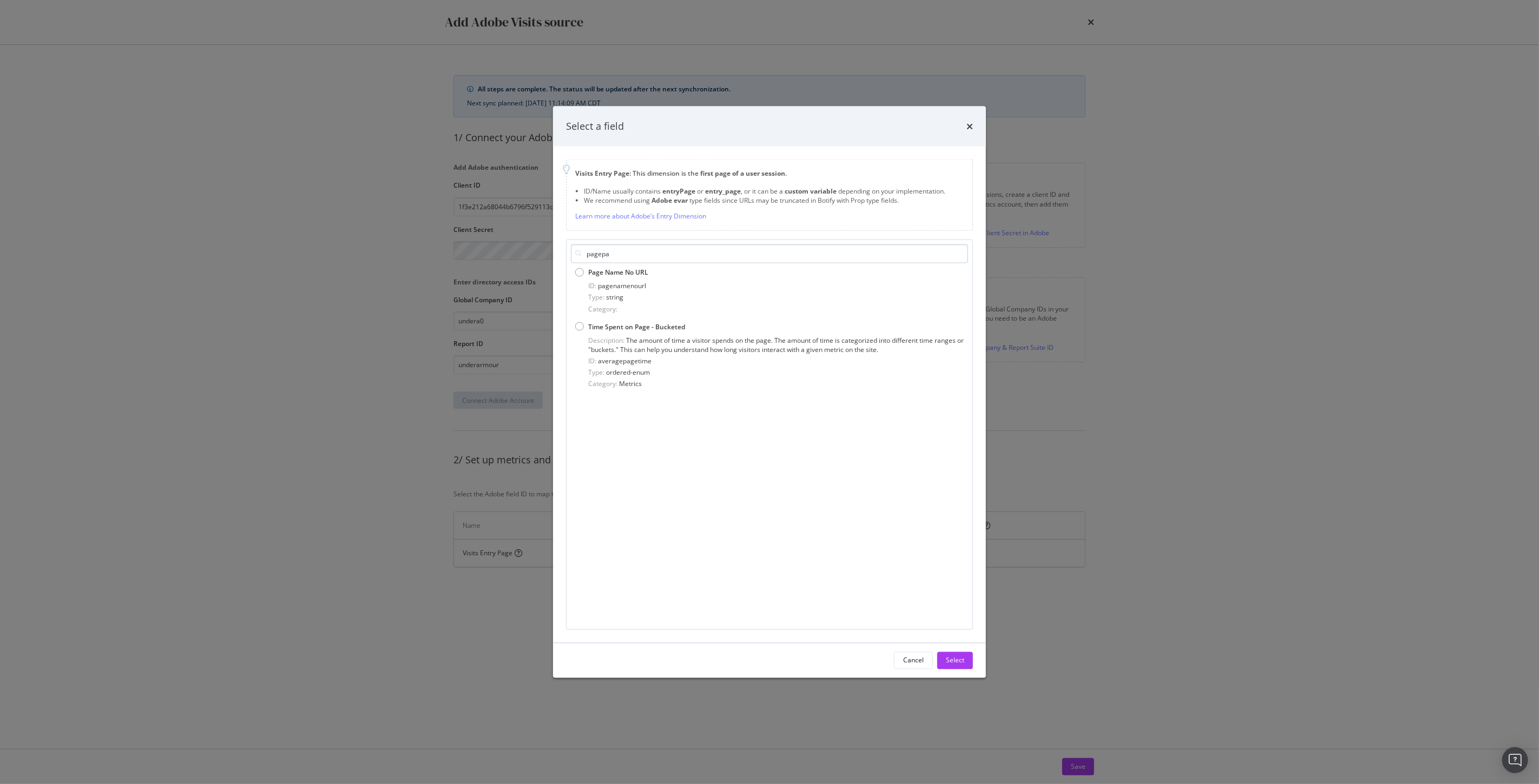
click at [599, 254] on input "pagepa" at bounding box center [769, 254] width 397 height 19
click at [602, 254] on input "pagepa" at bounding box center [769, 254] width 397 height 19
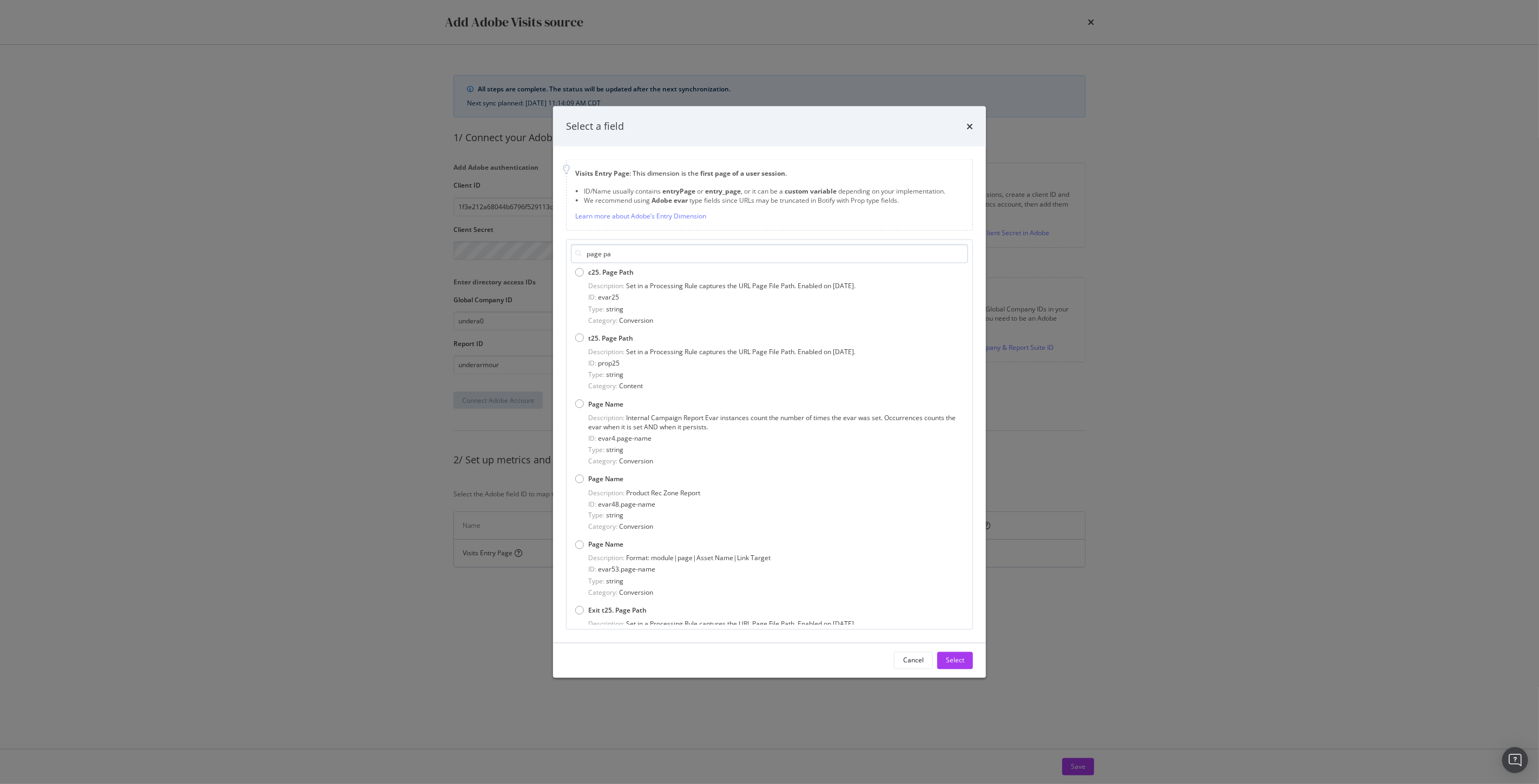
click at [624, 255] on input "page pa" at bounding box center [769, 254] width 397 height 19
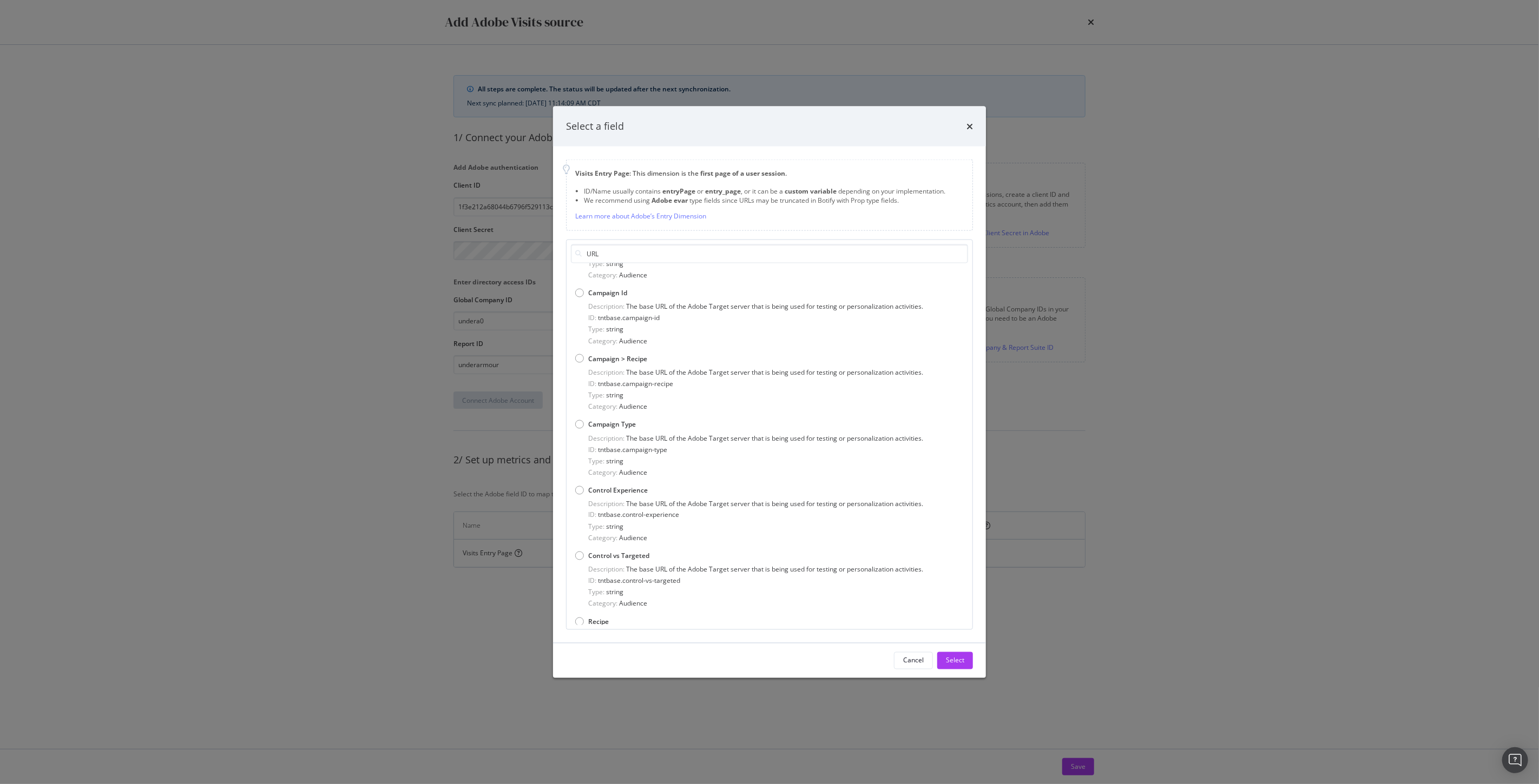
scroll to position [1586, 0]
drag, startPoint x: 609, startPoint y: 254, endPoint x: 582, endPoint y: 247, distance: 27.9
click at [582, 247] on input "URL" at bounding box center [769, 254] width 397 height 19
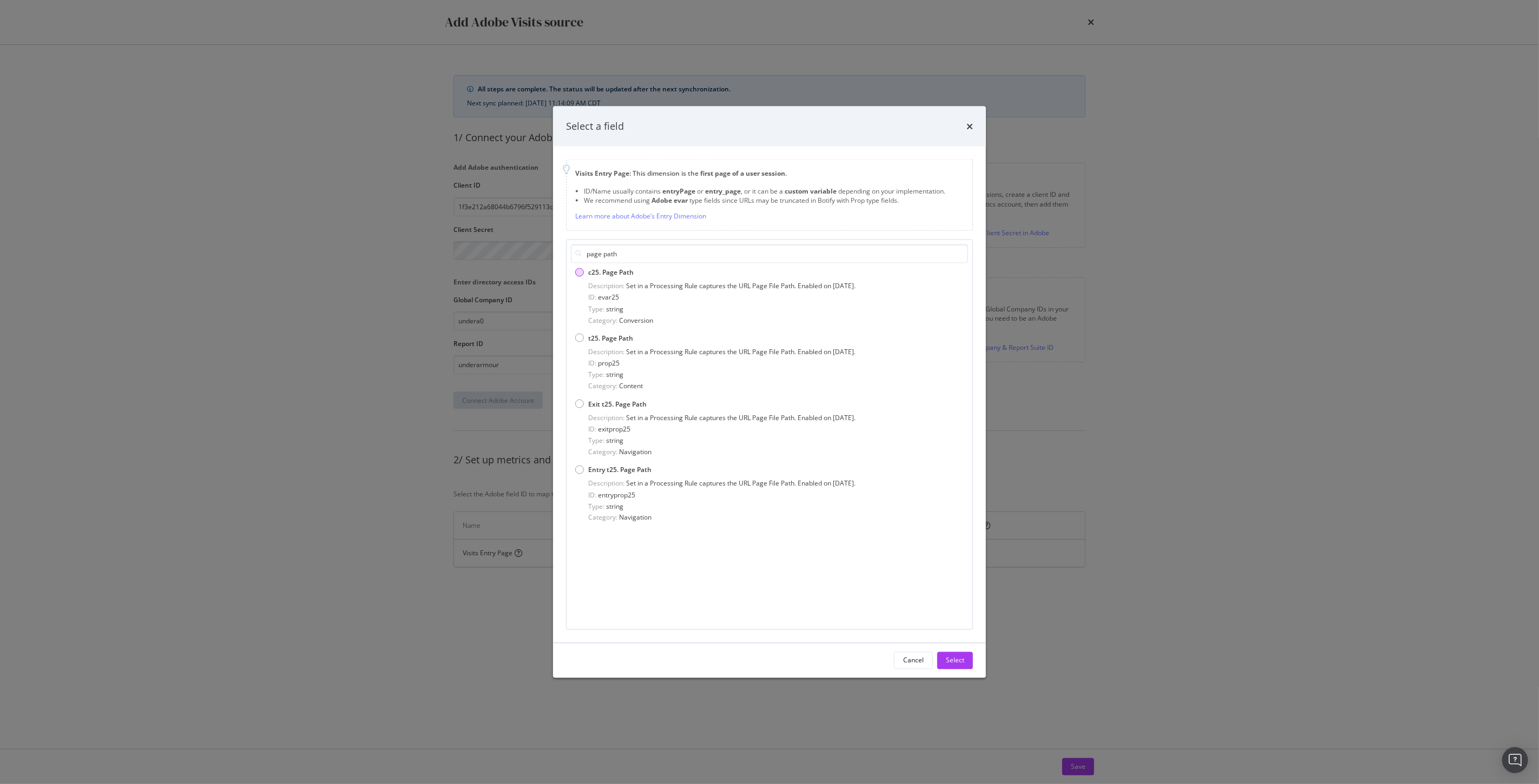
scroll to position [0, 0]
type input "page path"
click at [613, 473] on span "Entry t25. Page Path" at bounding box center [620, 469] width 63 height 9
click at [956, 658] on div "Select" at bounding box center [955, 660] width 19 height 9
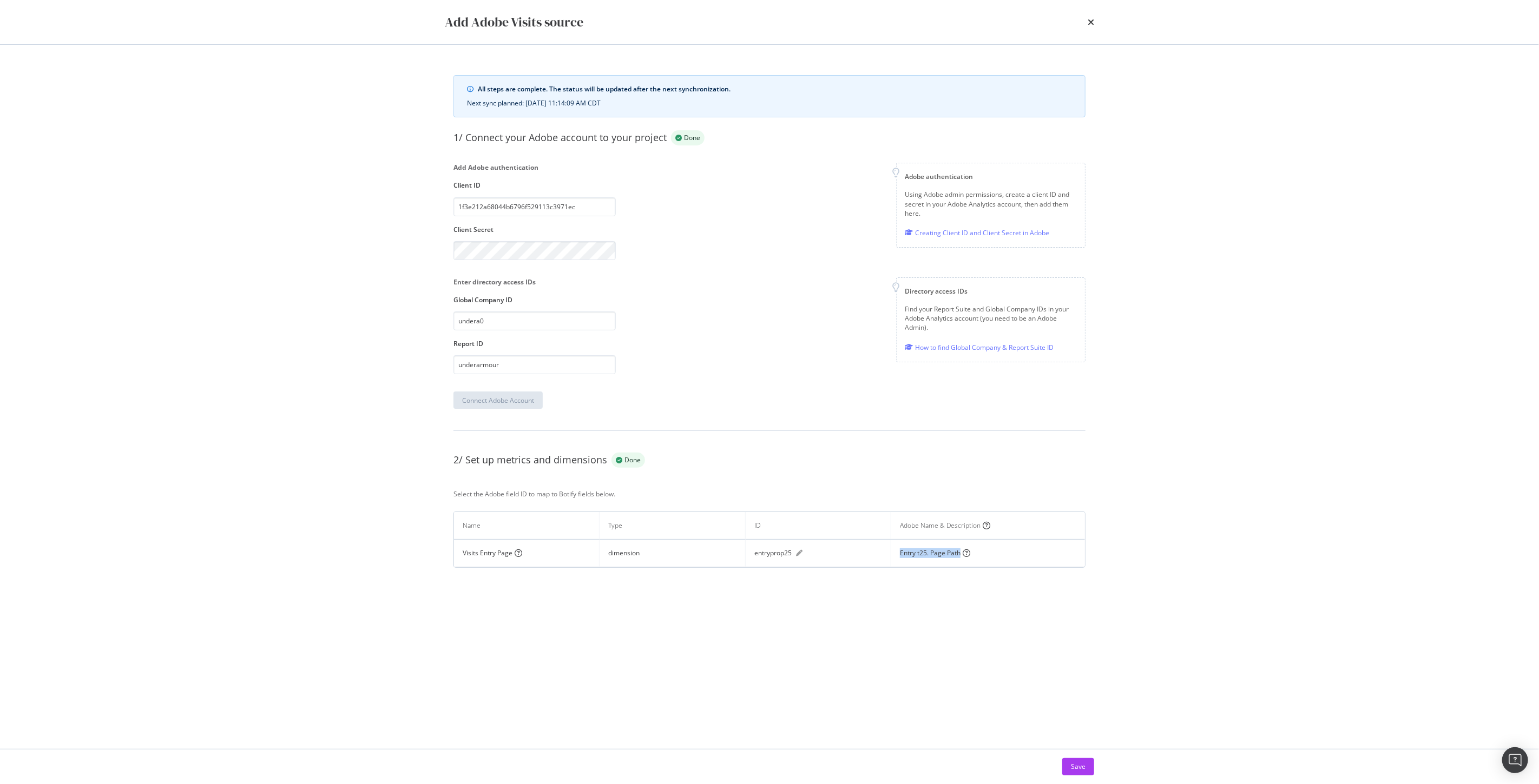
drag, startPoint x: 961, startPoint y: 555, endPoint x: 895, endPoint y: 549, distance: 66.3
click at [895, 549] on td "Entry t25. Page Path" at bounding box center [988, 554] width 194 height 27
copy div "Entry t25. Page Path"
click at [1085, 767] on div "Save" at bounding box center [1078, 766] width 15 height 9
click at [1091, 24] on icon "times" at bounding box center [1092, 22] width 7 height 9
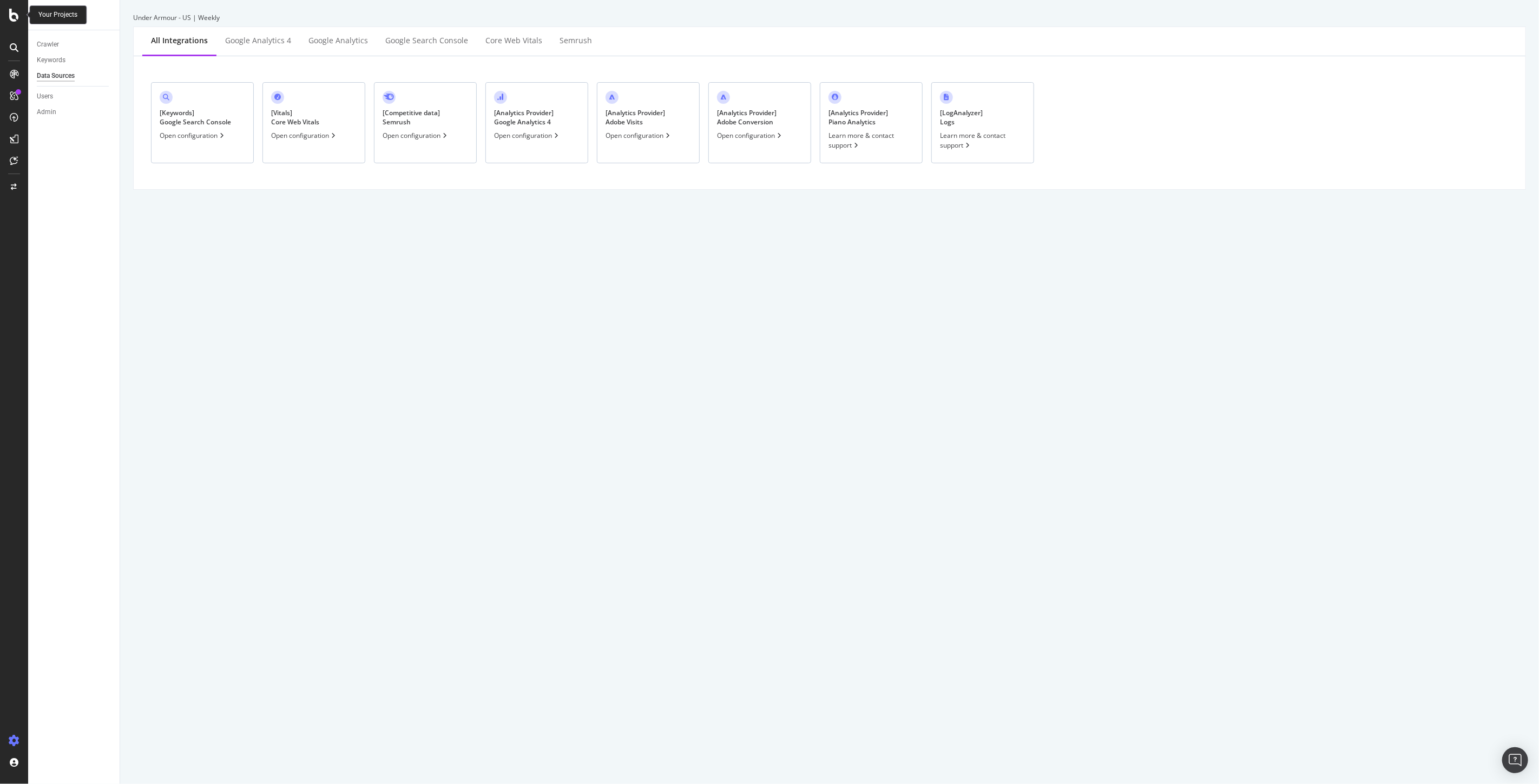
click at [16, 15] on icon at bounding box center [14, 15] width 9 height 13
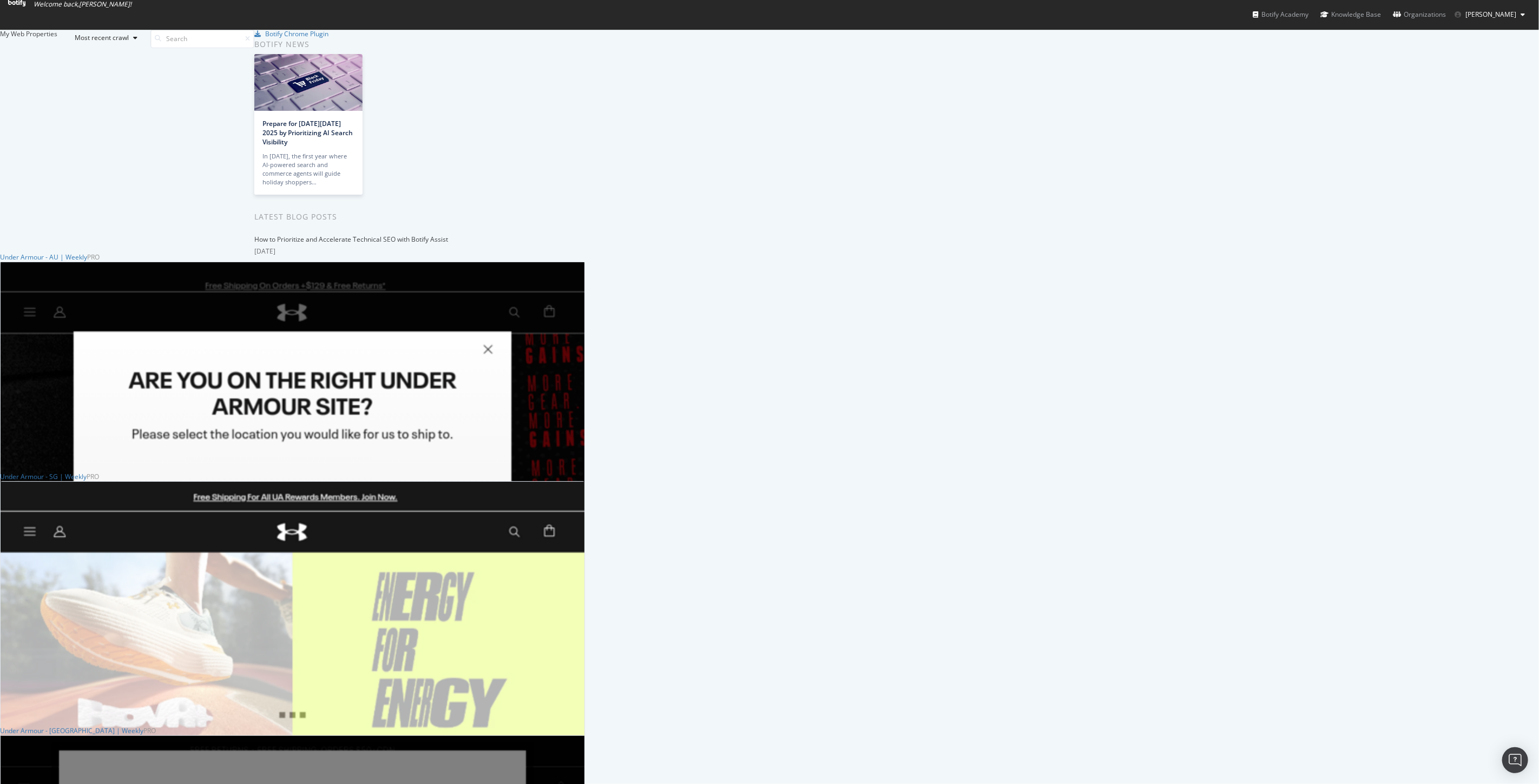
scroll to position [480, 0]
